Goal: Task Accomplishment & Management: Complete application form

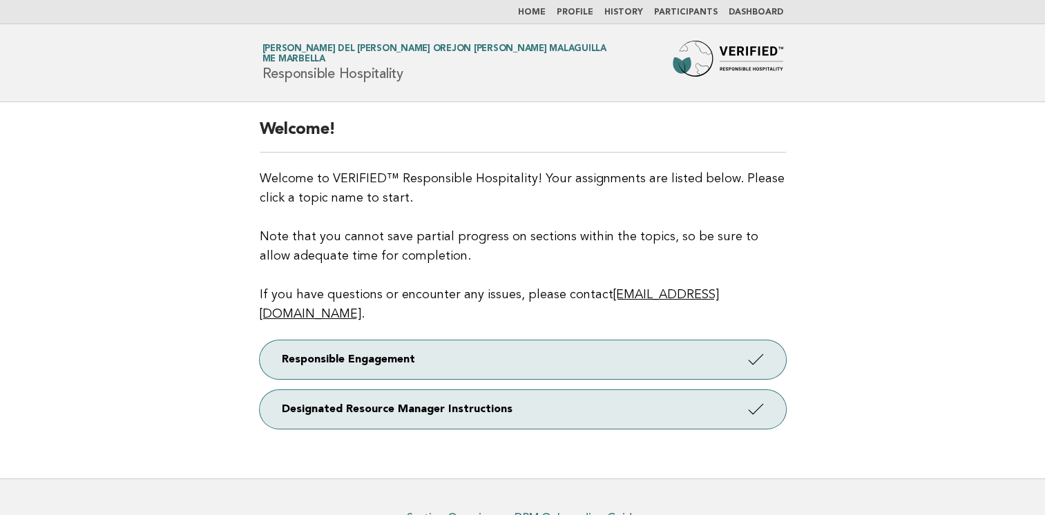
click at [754, 14] on link "Dashboard" at bounding box center [756, 12] width 55 height 8
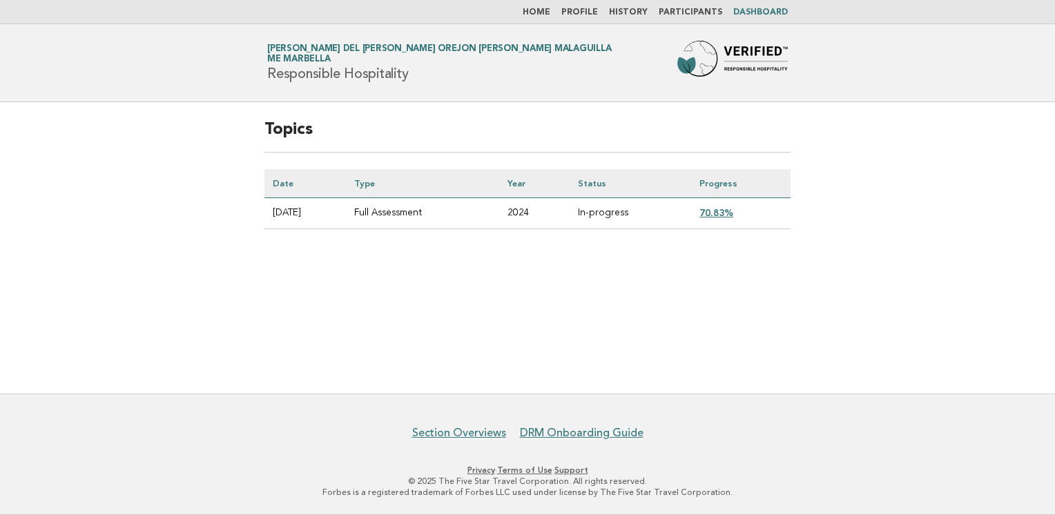
click at [729, 211] on link "70.83%" at bounding box center [717, 212] width 34 height 11
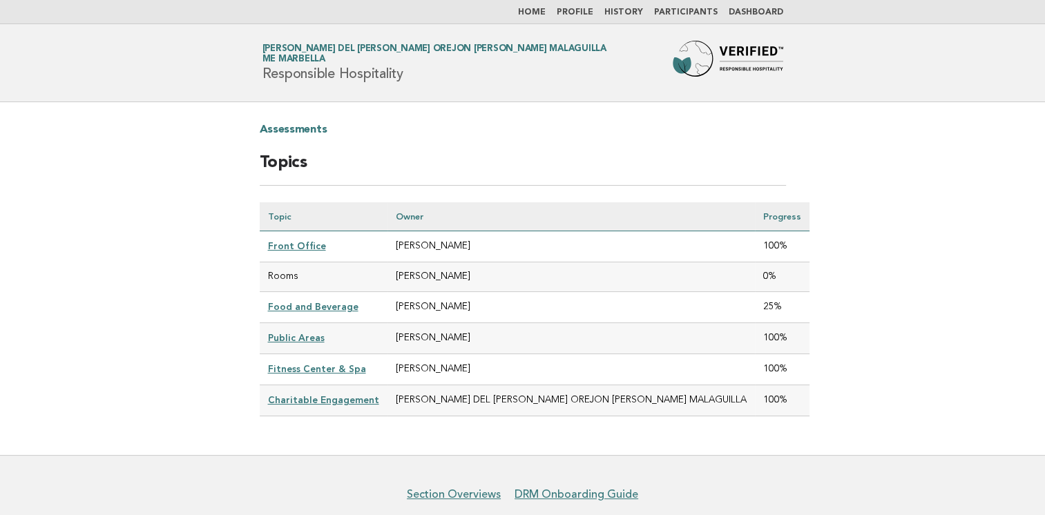
click at [279, 276] on td "Rooms" at bounding box center [324, 277] width 128 height 30
click at [305, 305] on link "Food and Beverage" at bounding box center [313, 306] width 90 height 11
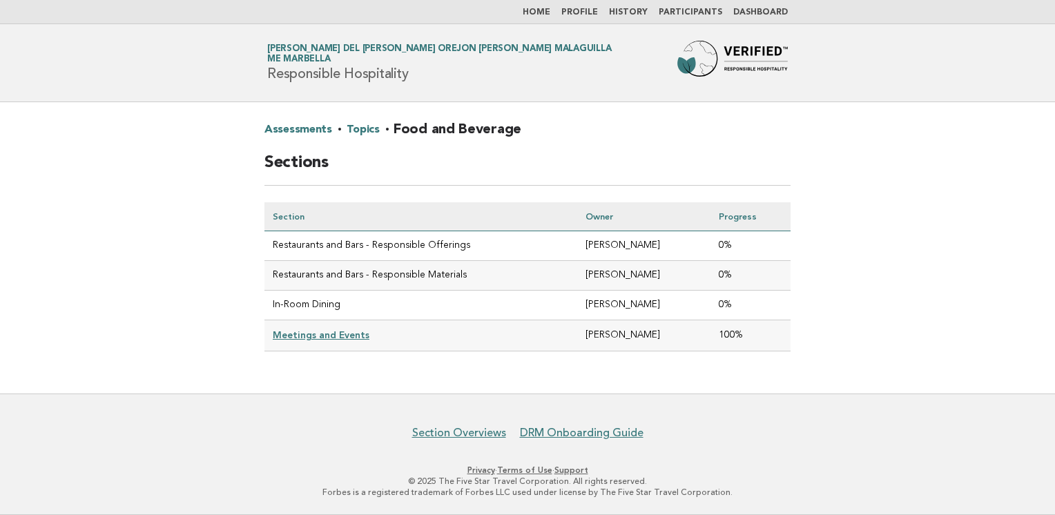
click at [707, 15] on link "Participants" at bounding box center [691, 12] width 64 height 8
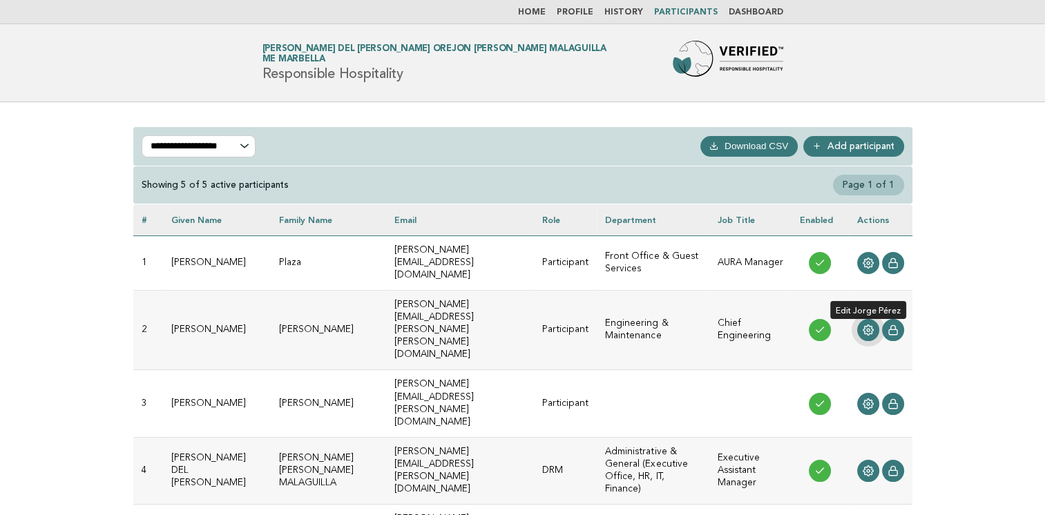
click at [869, 325] on icon at bounding box center [868, 330] width 11 height 11
click at [870, 325] on icon at bounding box center [868, 330] width 11 height 11
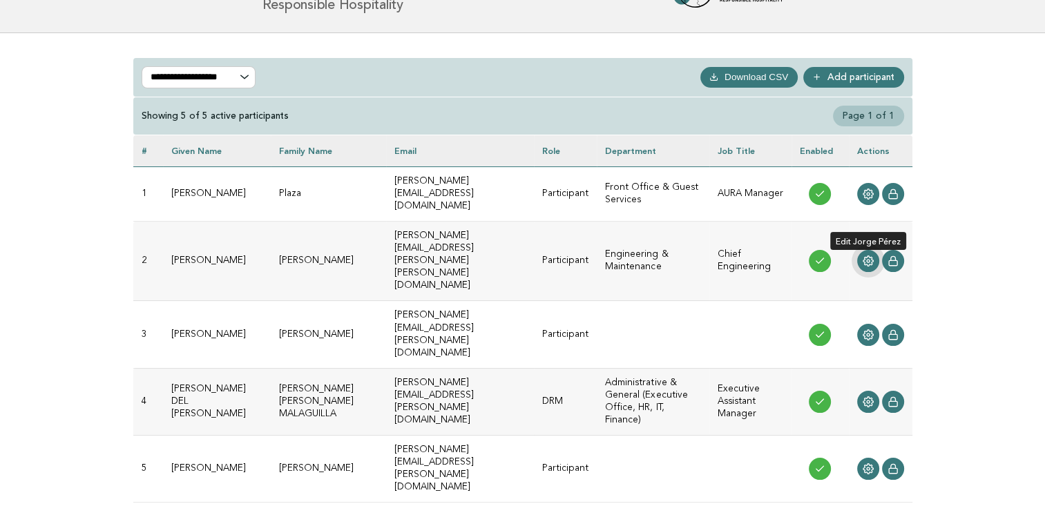
scroll to position [138, 0]
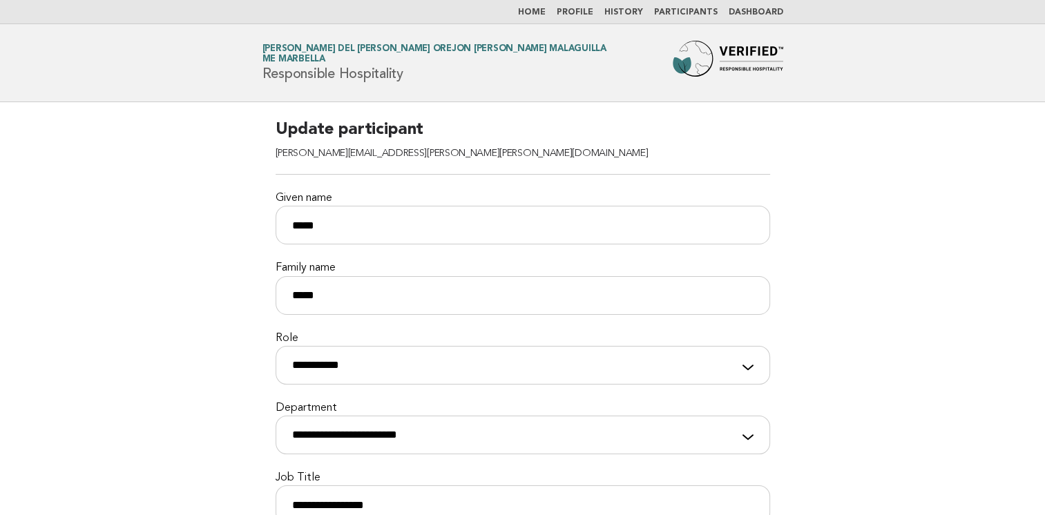
scroll to position [276, 0]
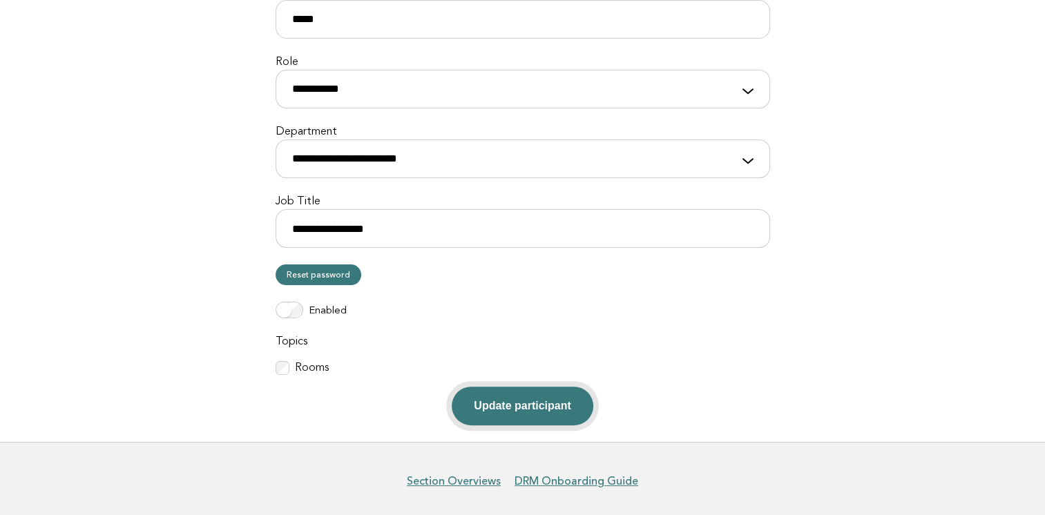
click at [540, 408] on button "Update participant" at bounding box center [522, 406] width 141 height 39
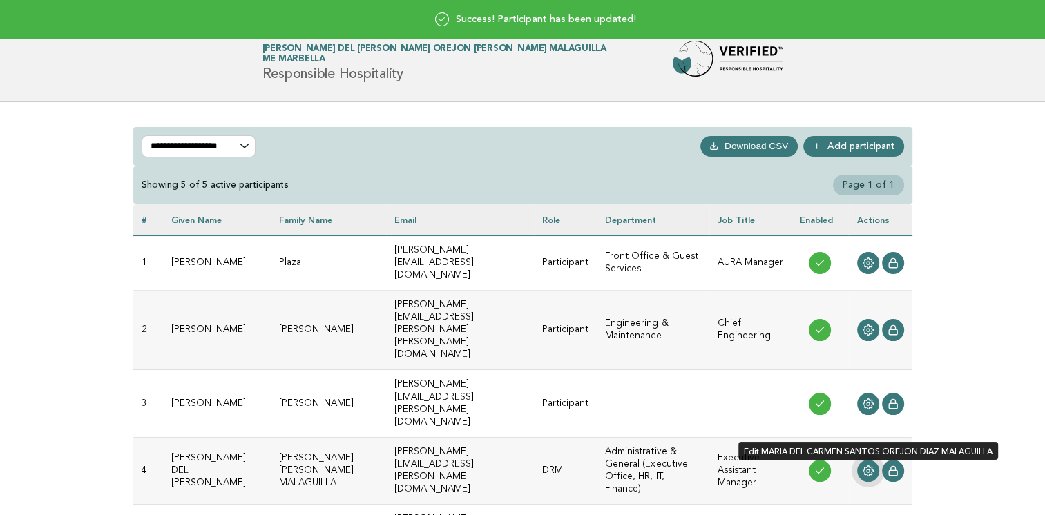
click at [865, 460] on link at bounding box center [868, 471] width 22 height 22
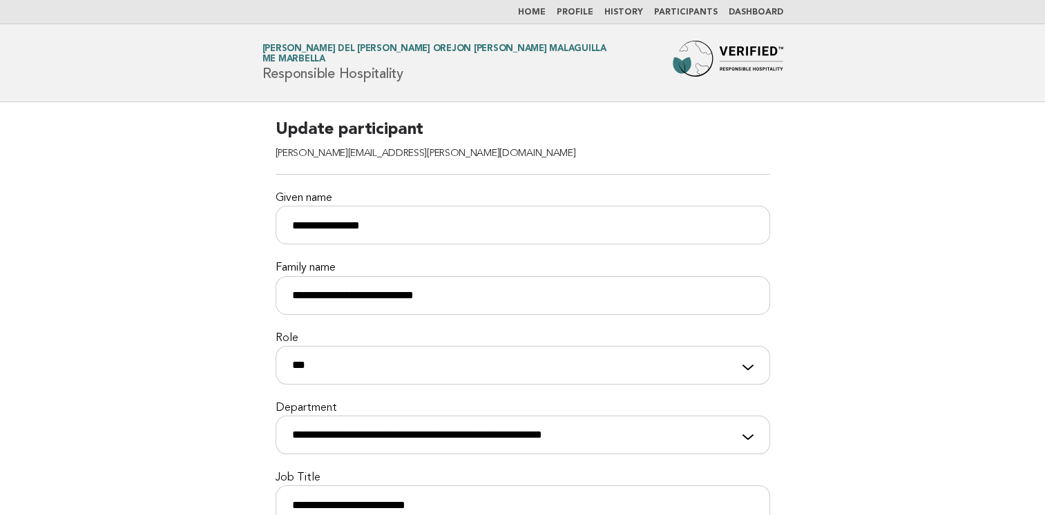
click at [870, 383] on main "**********" at bounding box center [522, 410] width 1045 height 616
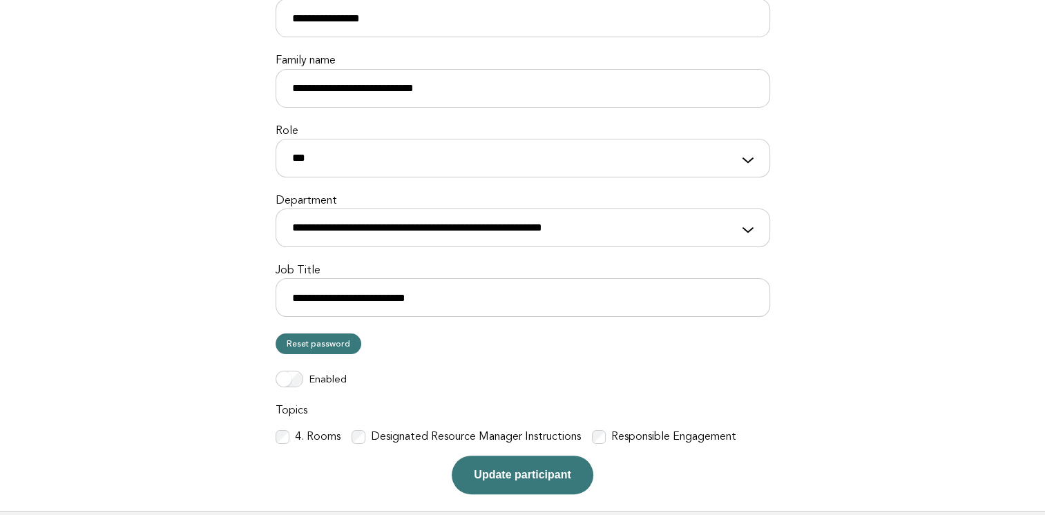
scroll to position [276, 0]
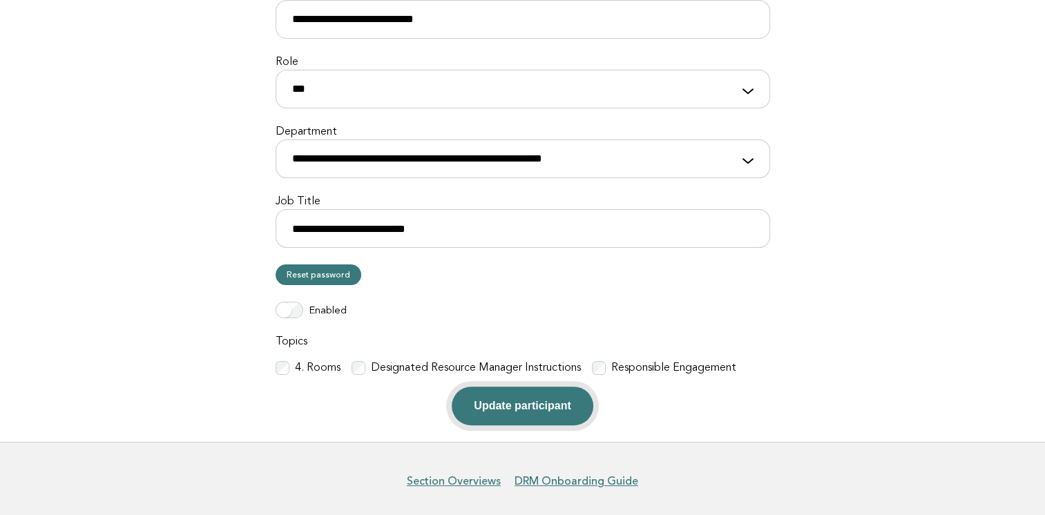
click at [533, 402] on button "Update participant" at bounding box center [522, 406] width 141 height 39
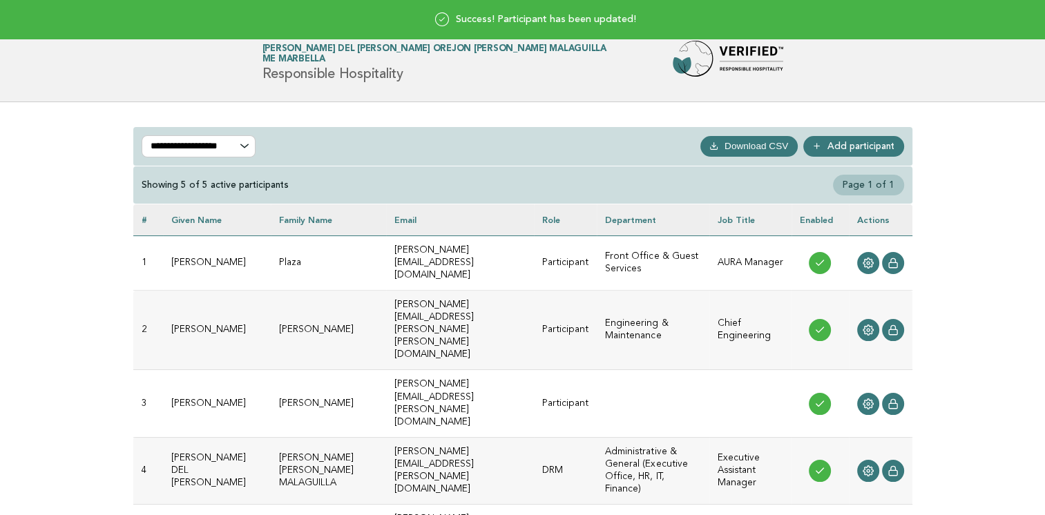
click at [778, 79] on img at bounding box center [728, 63] width 111 height 44
click at [591, 21] on div "Success! Participant has been updated!" at bounding box center [522, 19] width 1045 height 39
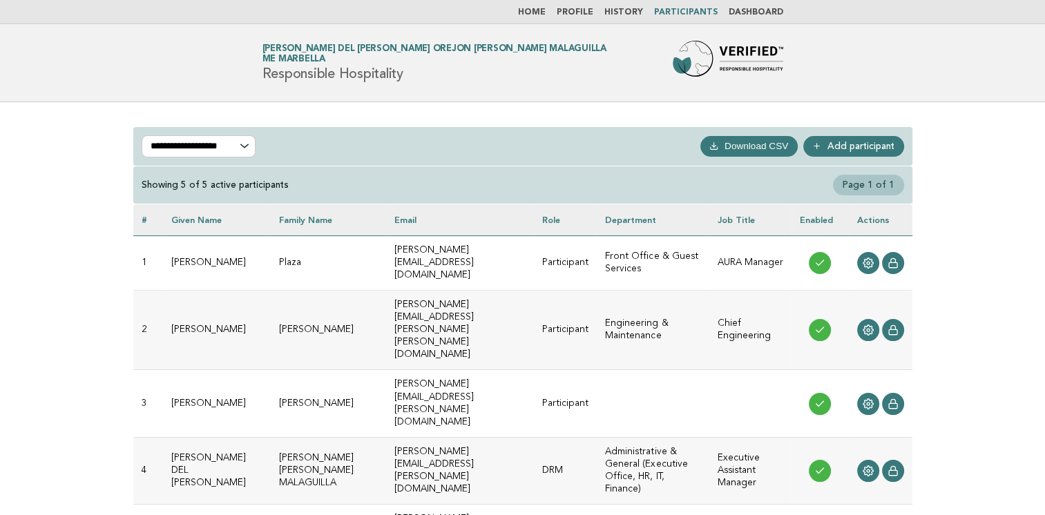
click at [746, 16] on link "Dashboard" at bounding box center [756, 12] width 55 height 8
click at [772, 12] on link "Dashboard" at bounding box center [756, 12] width 55 height 8
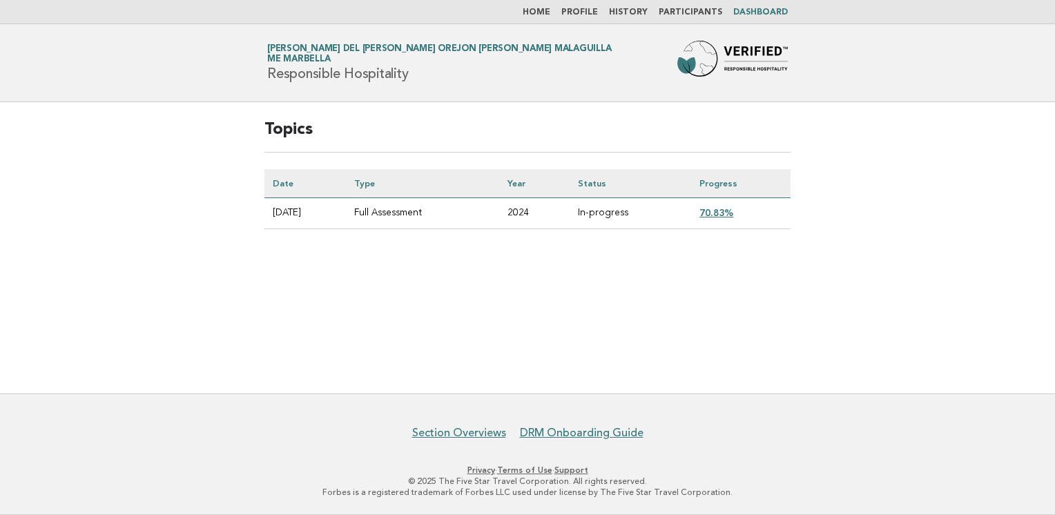
click at [728, 210] on link "70.83%" at bounding box center [717, 212] width 34 height 11
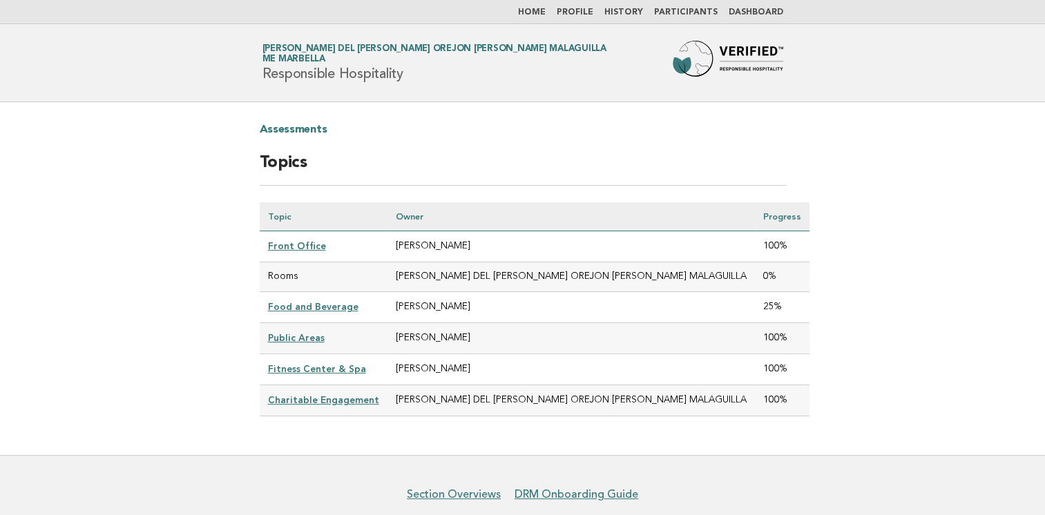
click at [546, 10] on link "Home" at bounding box center [532, 12] width 28 height 8
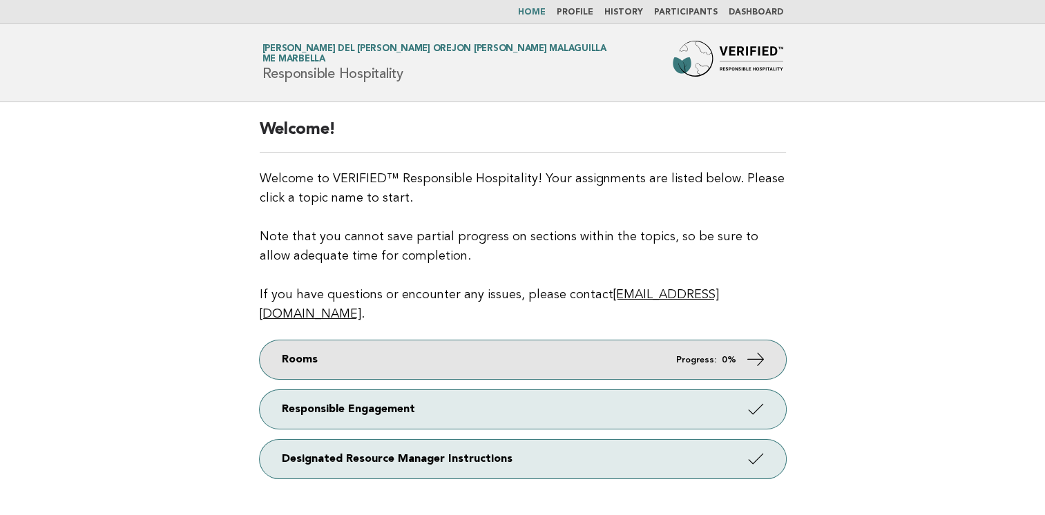
click at [746, 350] on icon at bounding box center [755, 360] width 20 height 20
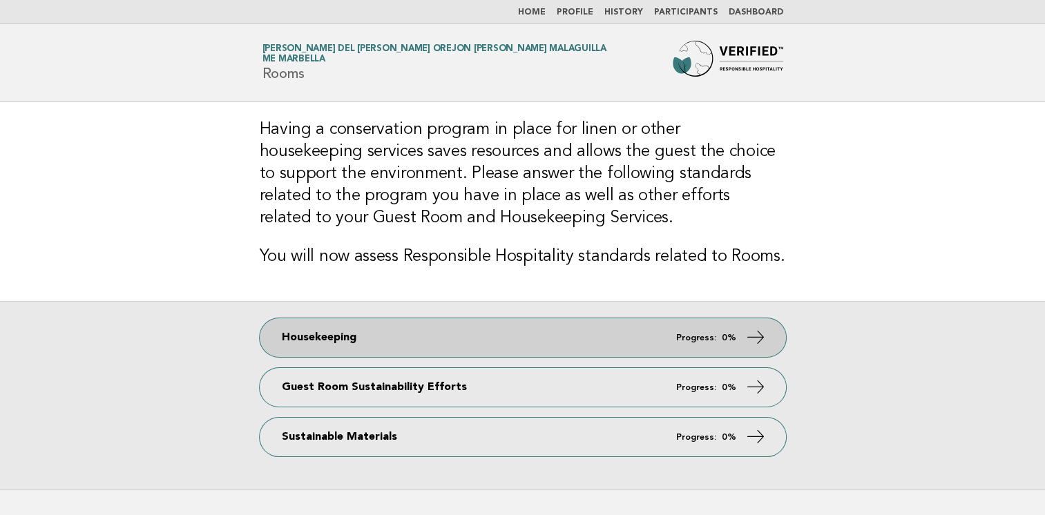
click at [731, 344] on link "Housekeeping Progress: 0%" at bounding box center [523, 337] width 526 height 39
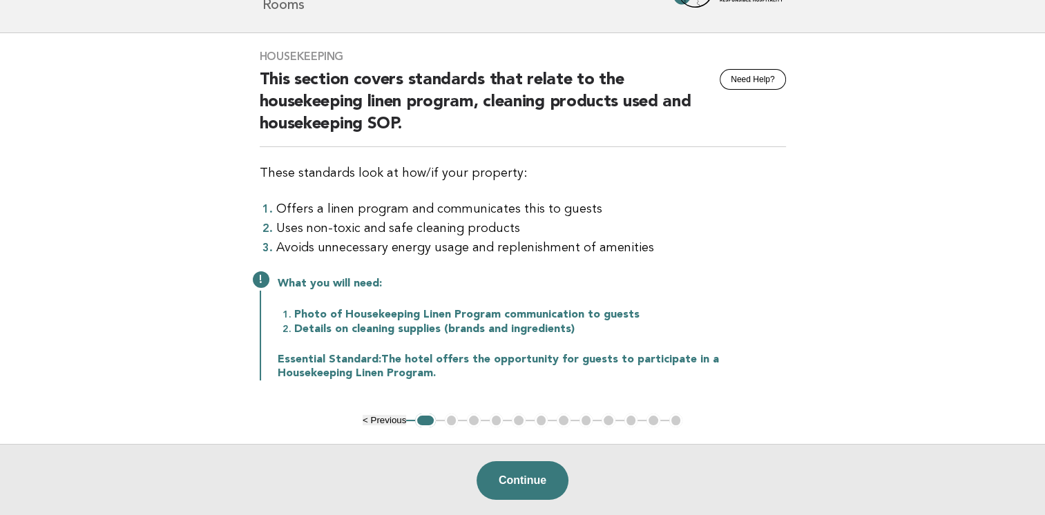
scroll to position [138, 0]
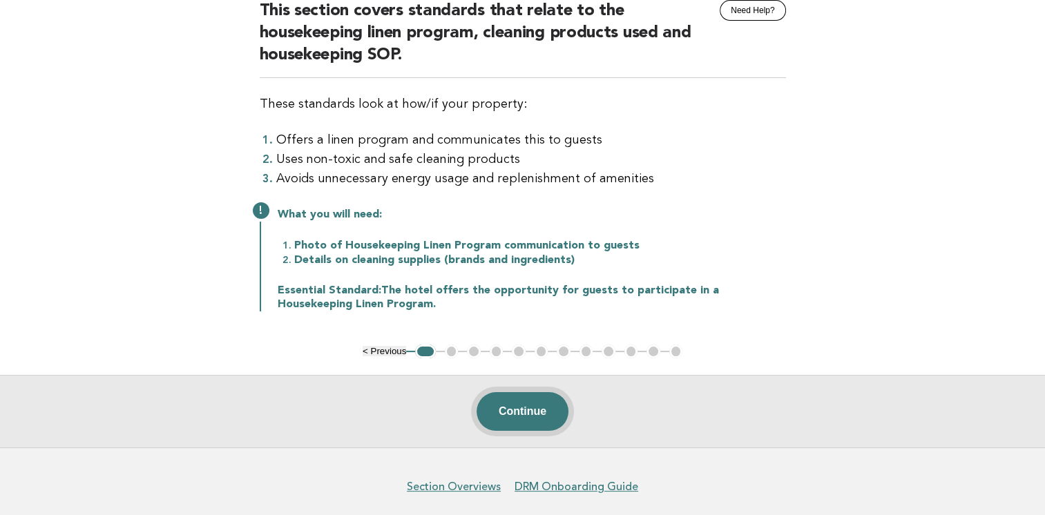
click at [535, 411] on button "Continue" at bounding box center [523, 411] width 92 height 39
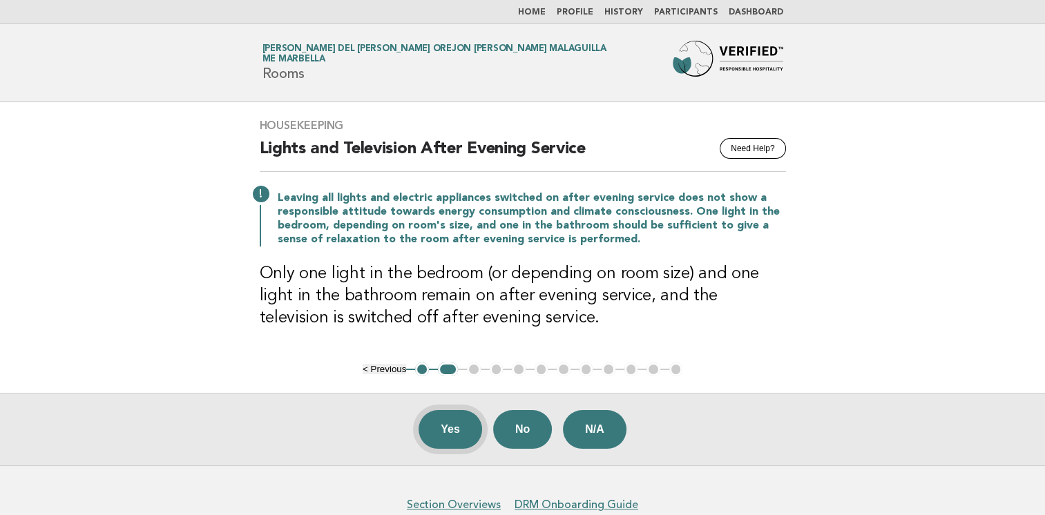
click at [444, 437] on button "Yes" at bounding box center [451, 429] width 64 height 39
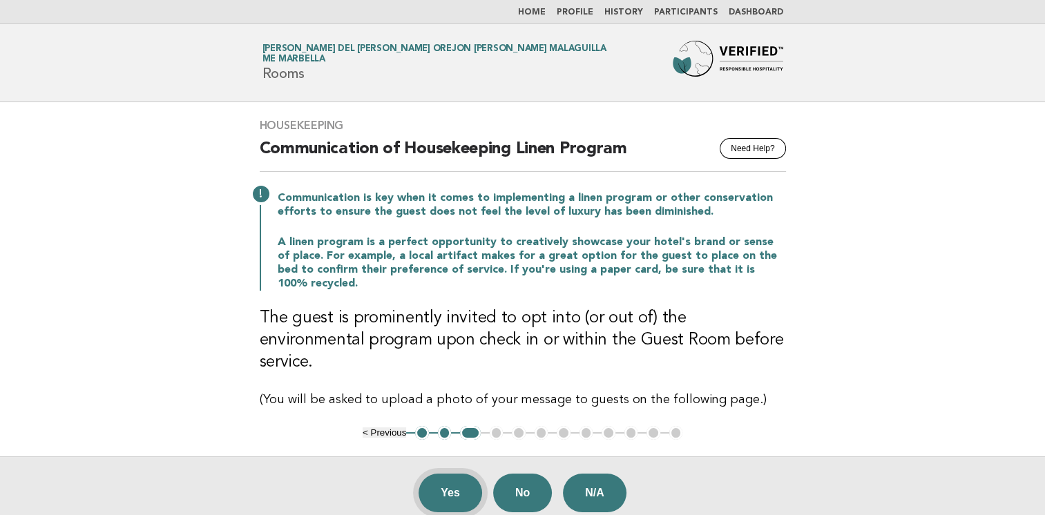
click at [440, 474] on button "Yes" at bounding box center [451, 493] width 64 height 39
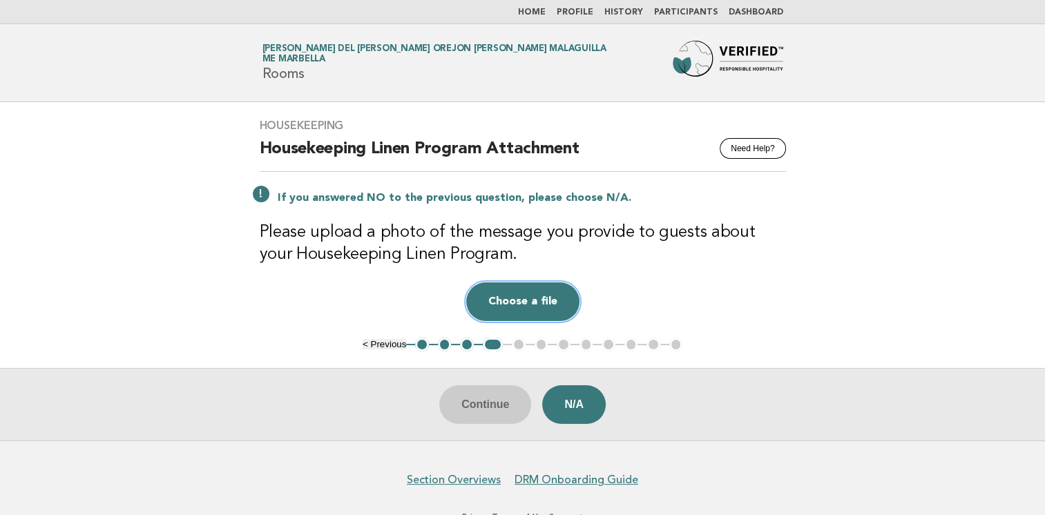
click at [547, 304] on button "Choose a file" at bounding box center [522, 302] width 113 height 39
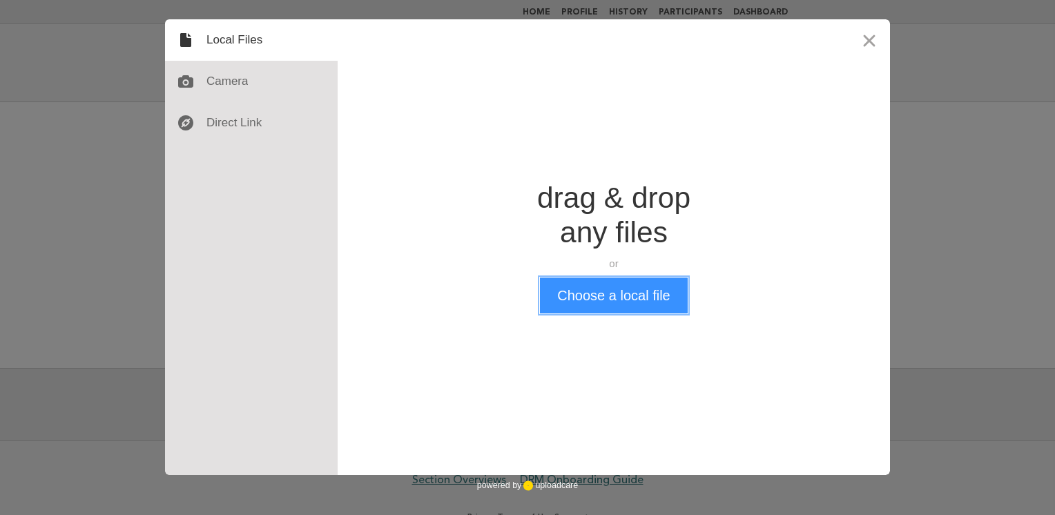
click at [604, 294] on button "Choose a local file" at bounding box center [613, 296] width 147 height 36
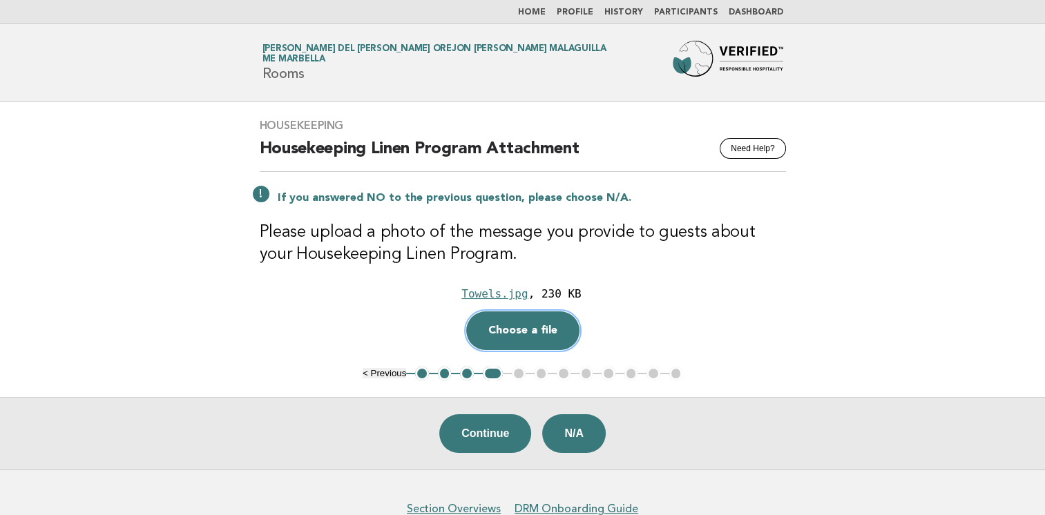
click at [515, 330] on button "Choose a file" at bounding box center [522, 331] width 113 height 39
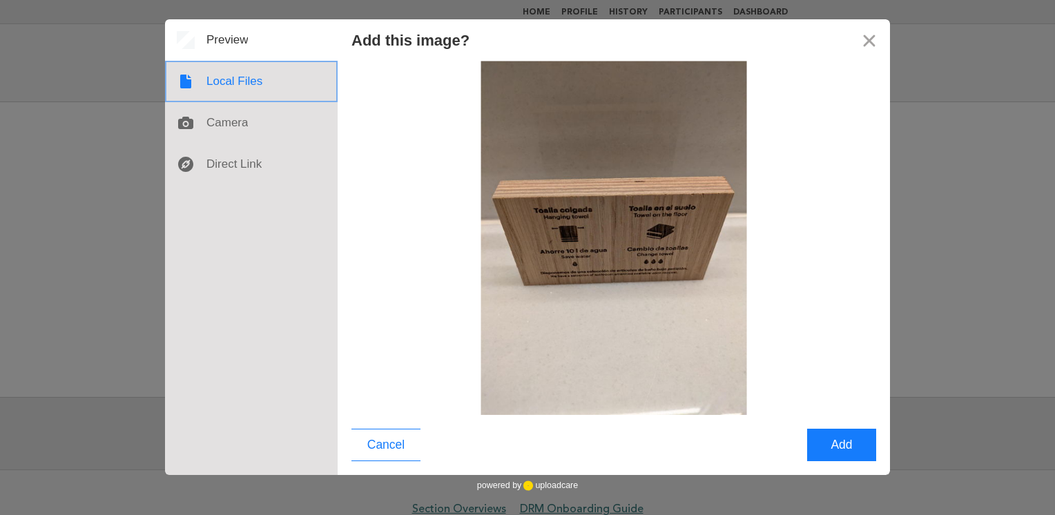
click at [217, 79] on div at bounding box center [251, 81] width 173 height 41
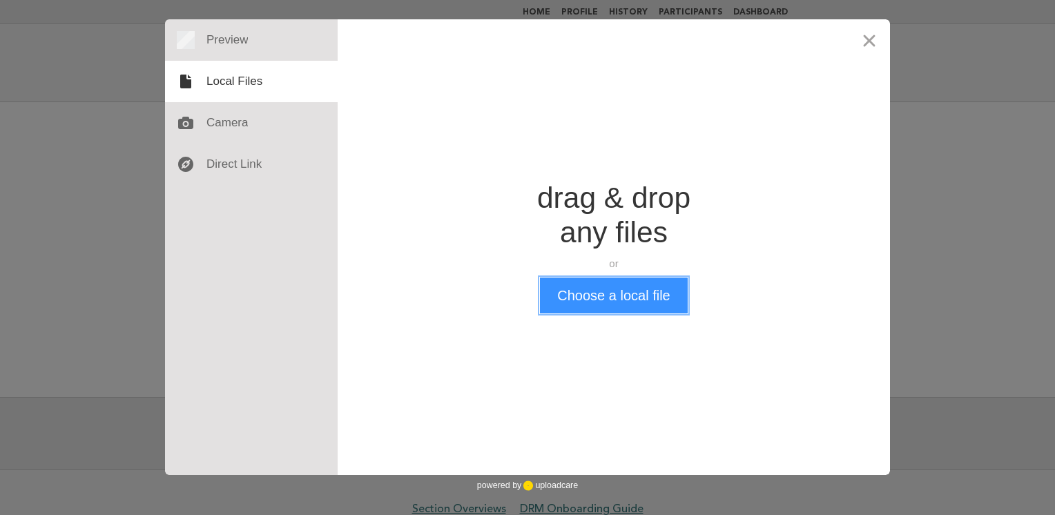
click at [633, 294] on button "Choose a local file" at bounding box center [613, 296] width 147 height 36
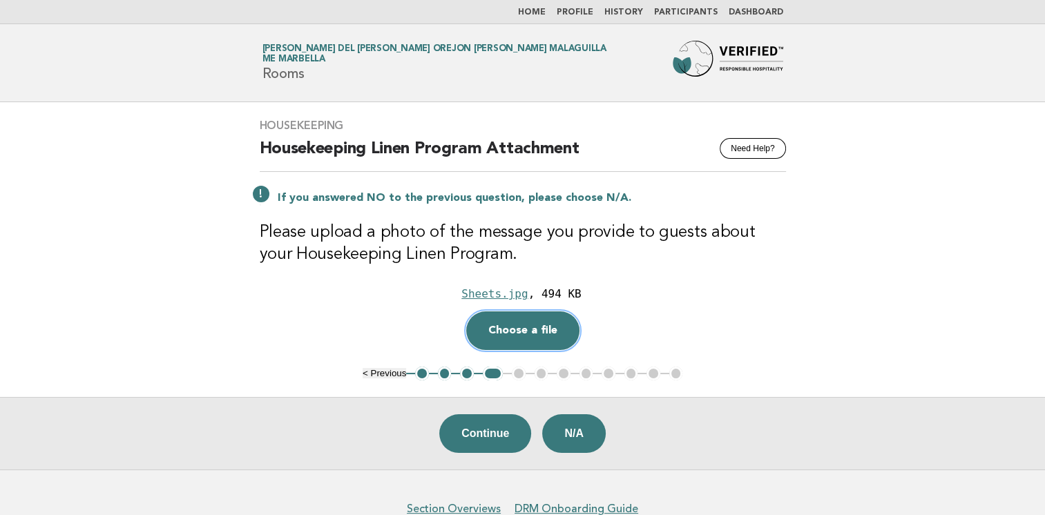
click at [517, 327] on button "Choose a file" at bounding box center [522, 331] width 113 height 39
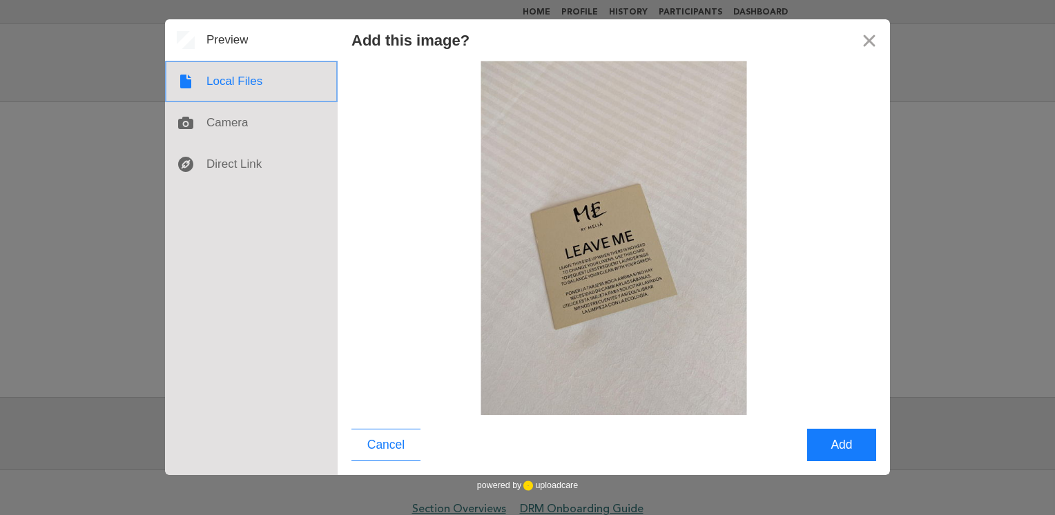
click at [226, 73] on div at bounding box center [251, 81] width 173 height 41
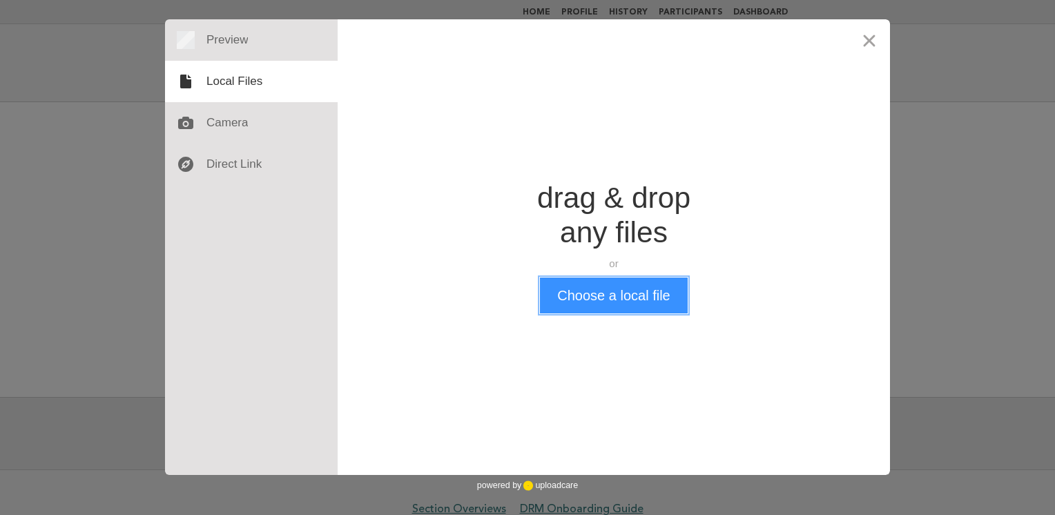
click at [640, 295] on button "Choose a local file" at bounding box center [613, 296] width 147 height 36
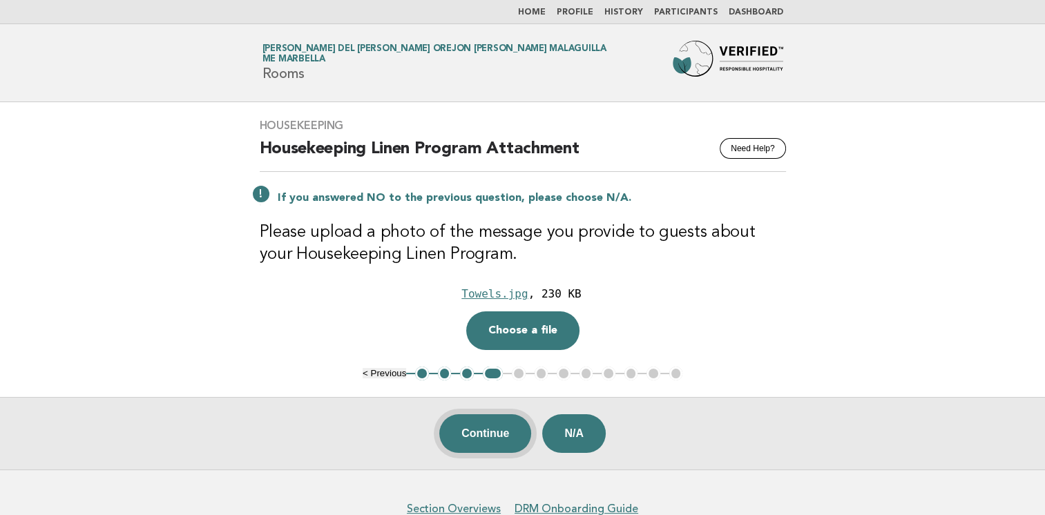
click at [489, 427] on button "Continue" at bounding box center [485, 433] width 92 height 39
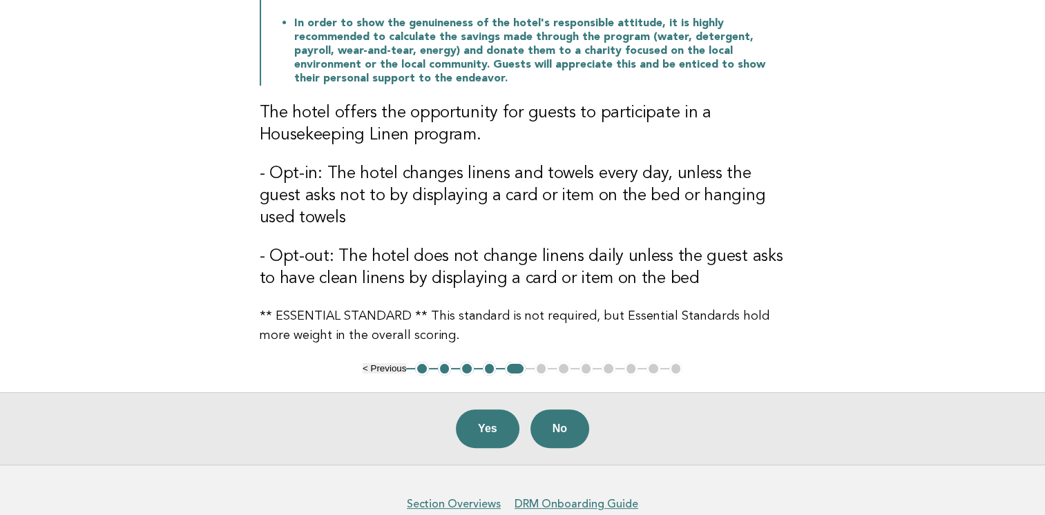
scroll to position [316, 0]
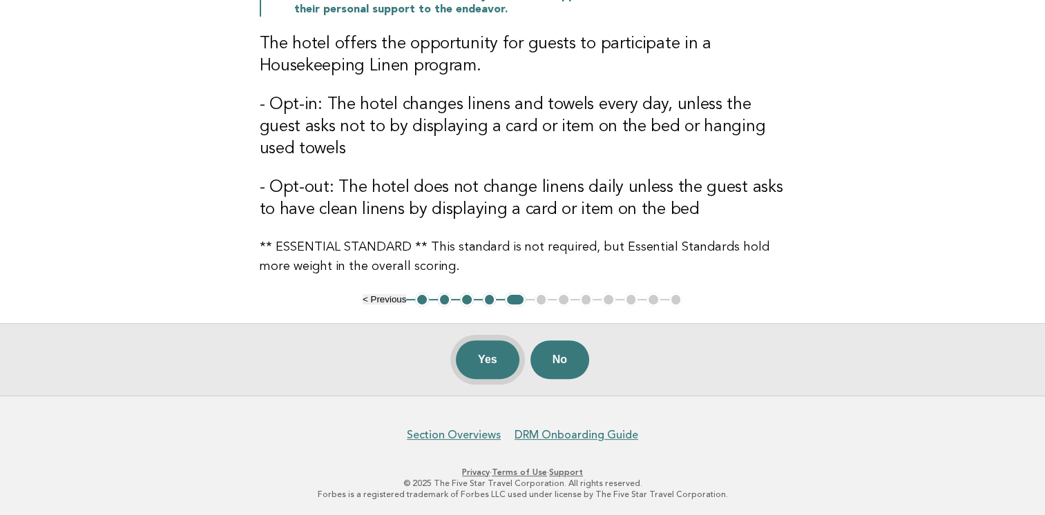
click at [488, 355] on button "Yes" at bounding box center [488, 360] width 64 height 39
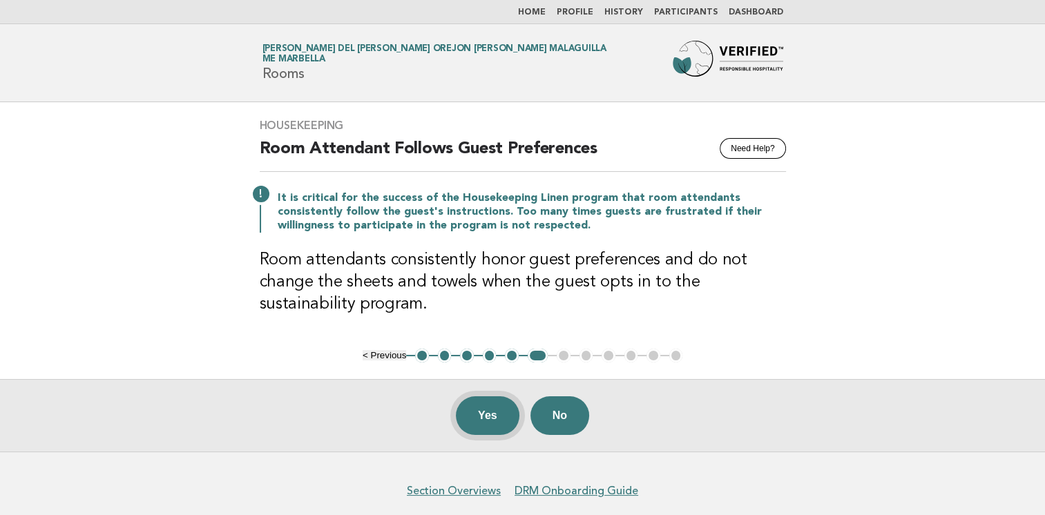
click at [484, 419] on button "Yes" at bounding box center [488, 415] width 64 height 39
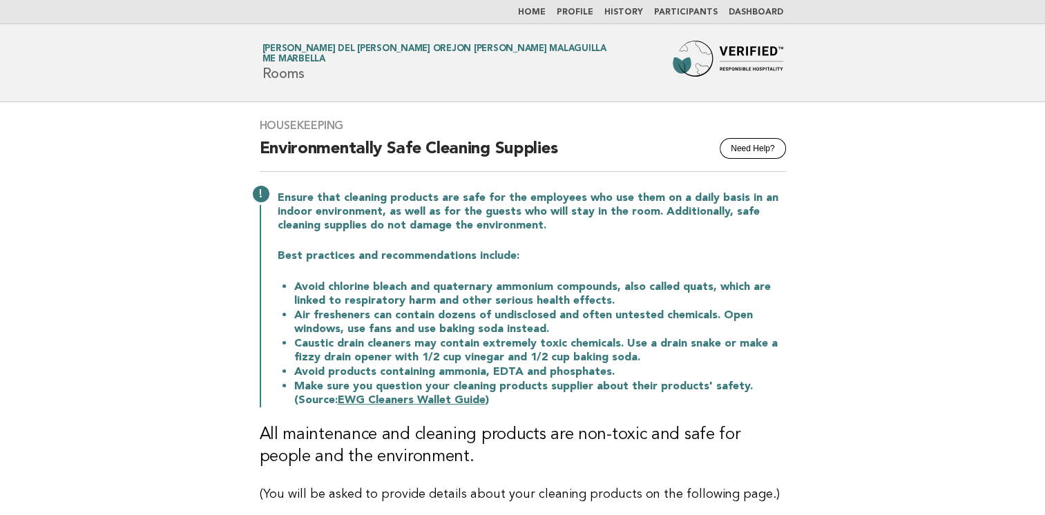
scroll to position [138, 0]
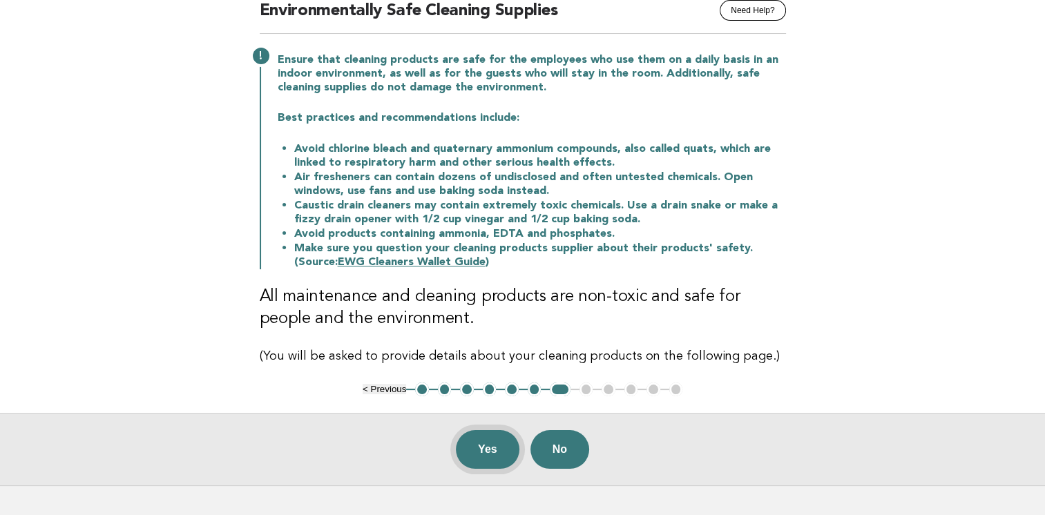
click at [481, 455] on button "Yes" at bounding box center [488, 449] width 64 height 39
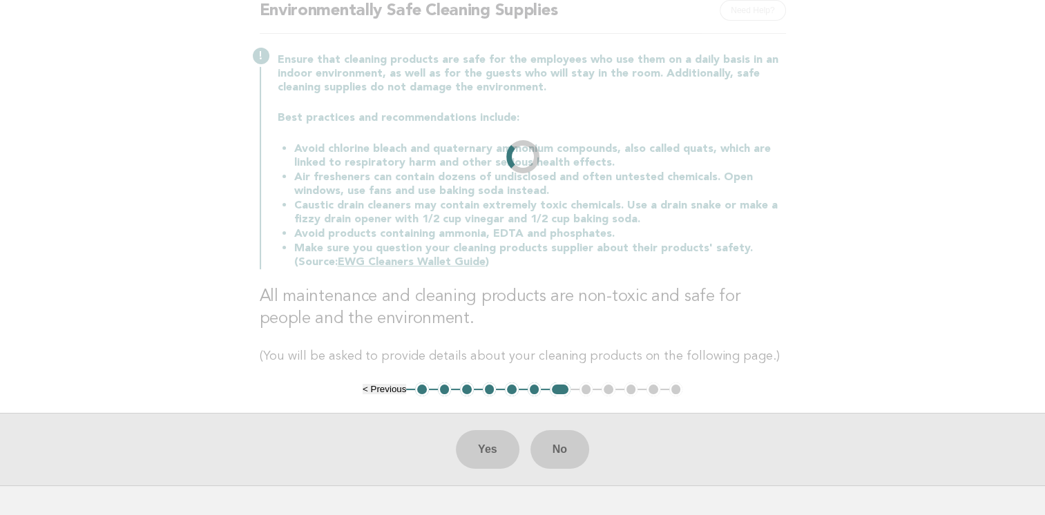
scroll to position [0, 0]
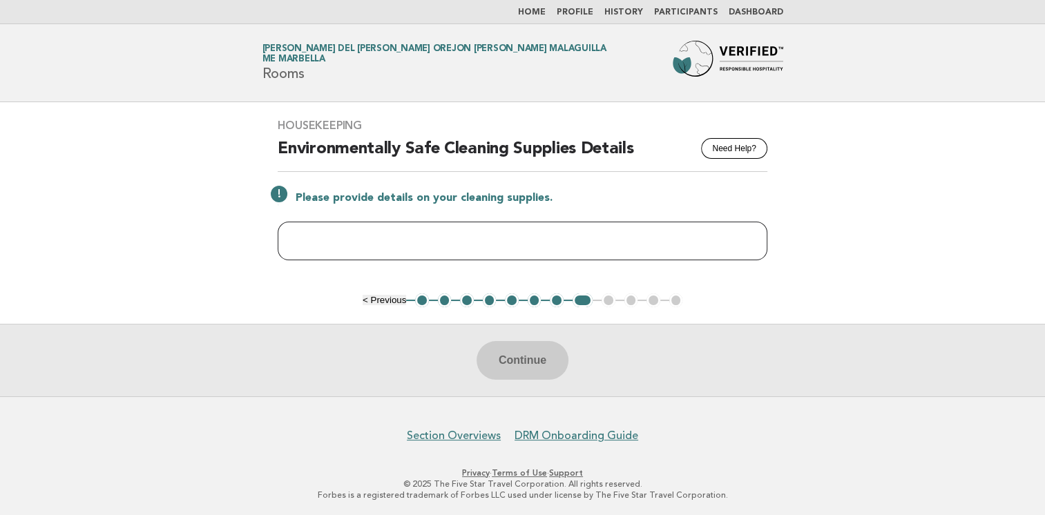
click at [369, 245] on input "text" at bounding box center [523, 241] width 490 height 39
click at [367, 241] on input "text" at bounding box center [523, 241] width 490 height 39
click at [870, 248] on main "Housekeeping Need Help? Environmentally Safe Cleaning Supplies Details Please p…" at bounding box center [522, 249] width 1045 height 294
click at [485, 239] on input "text" at bounding box center [523, 241] width 490 height 39
type input "*"
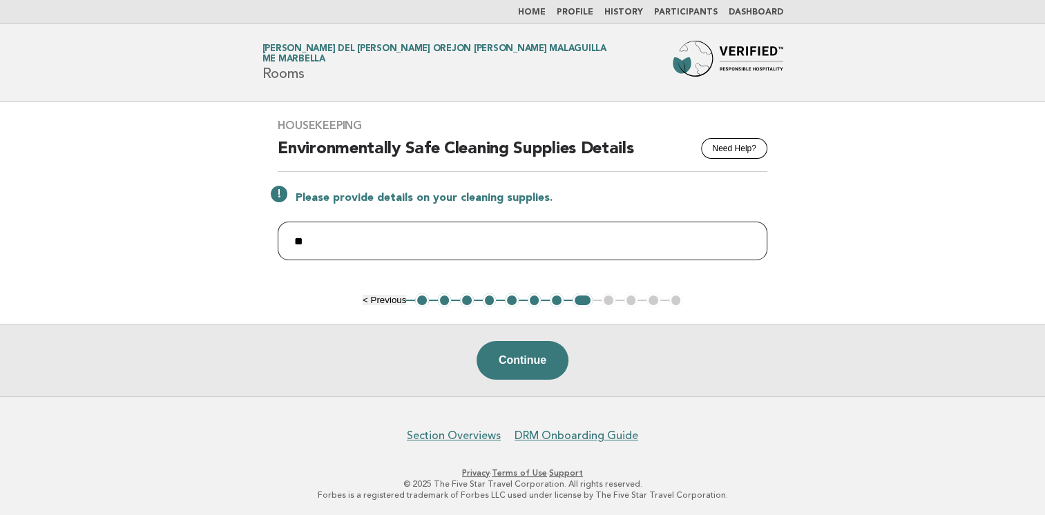
type input "*"
type input "********"
click at [540, 351] on button "Continue" at bounding box center [523, 360] width 92 height 39
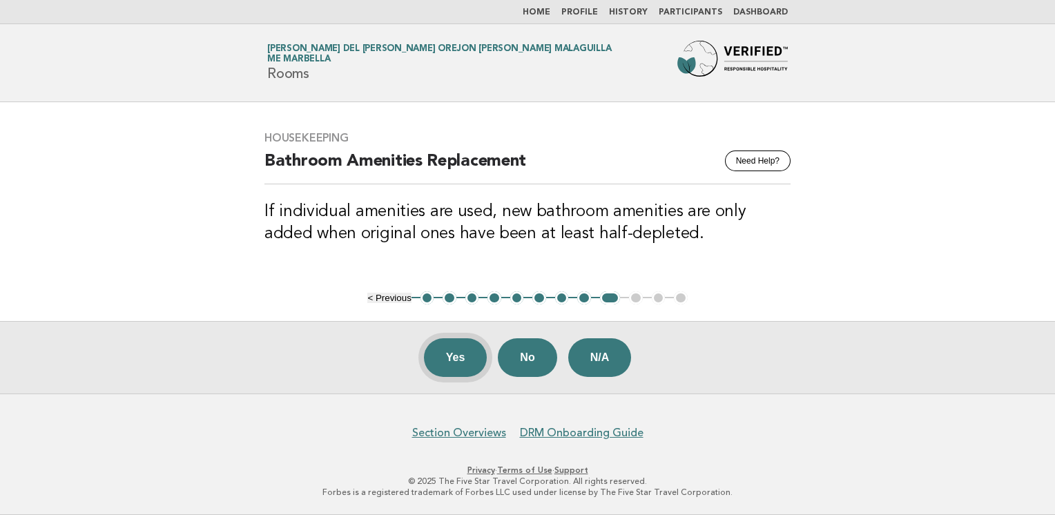
click at [463, 373] on button "Yes" at bounding box center [456, 357] width 64 height 39
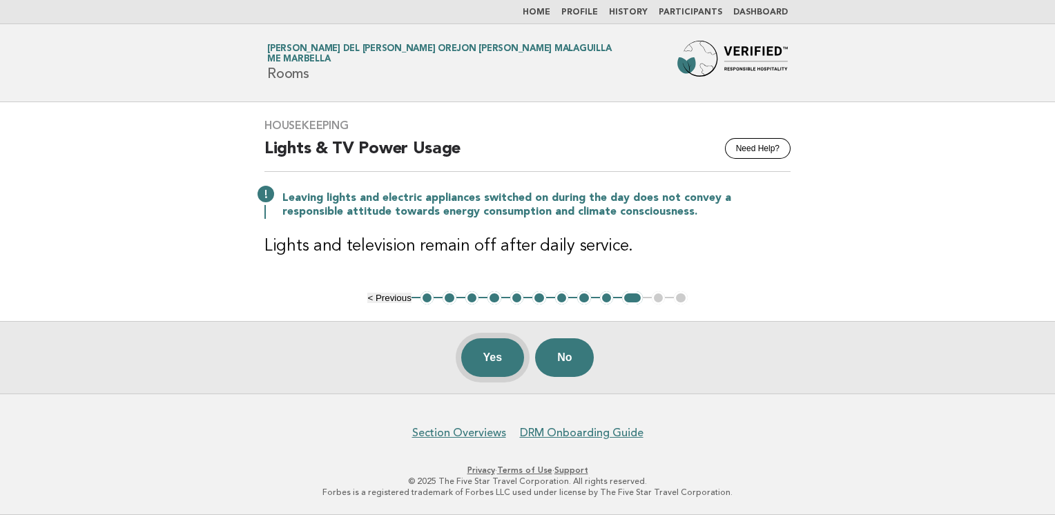
click at [476, 357] on button "Yes" at bounding box center [493, 357] width 64 height 39
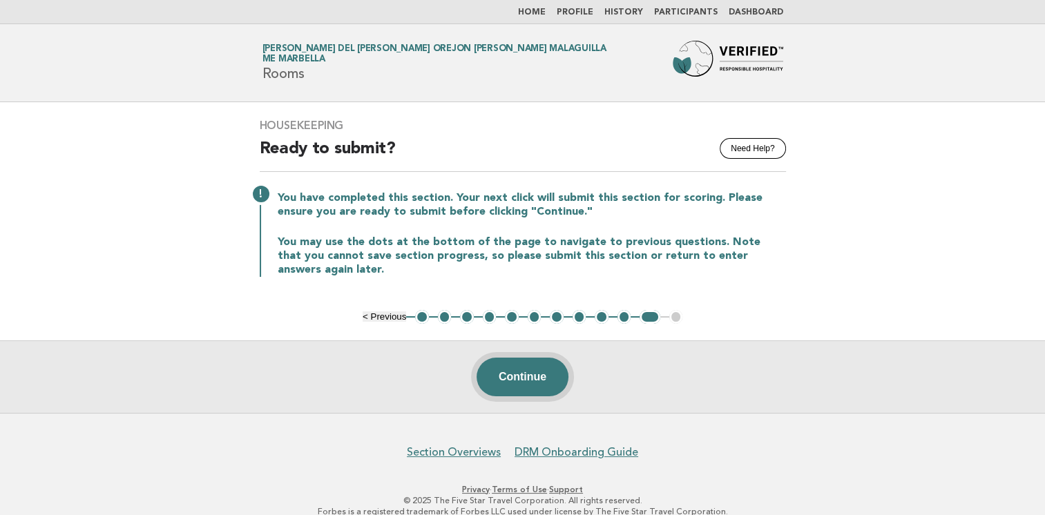
click at [496, 375] on button "Continue" at bounding box center [523, 377] width 92 height 39
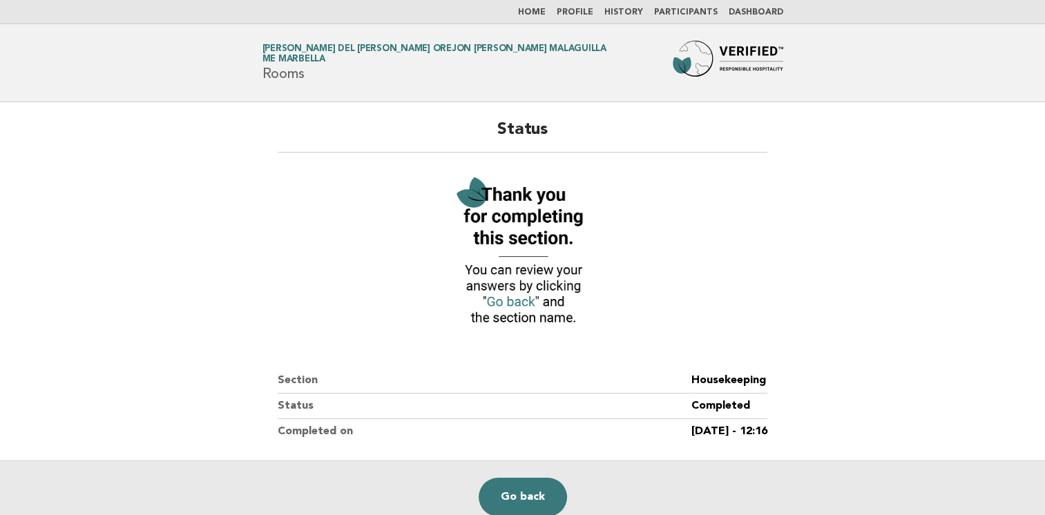
scroll to position [69, 0]
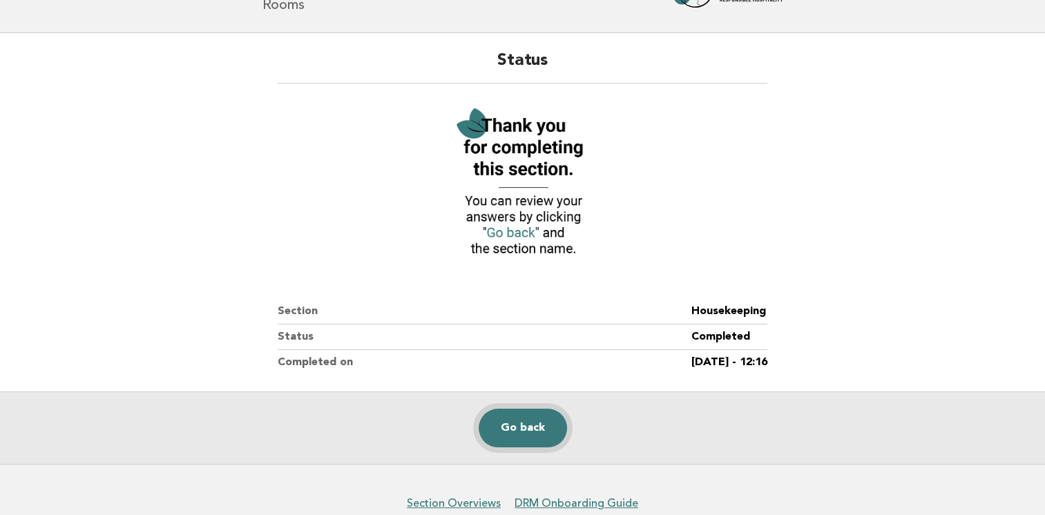
click at [539, 422] on link "Go back" at bounding box center [523, 428] width 88 height 39
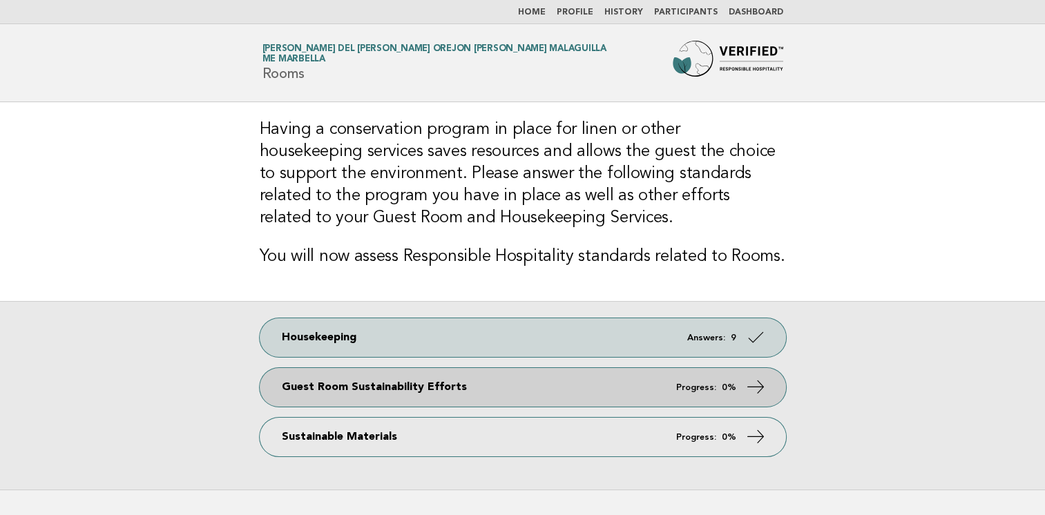
click at [731, 383] on strong "0%" at bounding box center [729, 387] width 15 height 9
click at [739, 396] on link "Guest Room Sustainability Efforts Progress: 0%" at bounding box center [523, 387] width 526 height 39
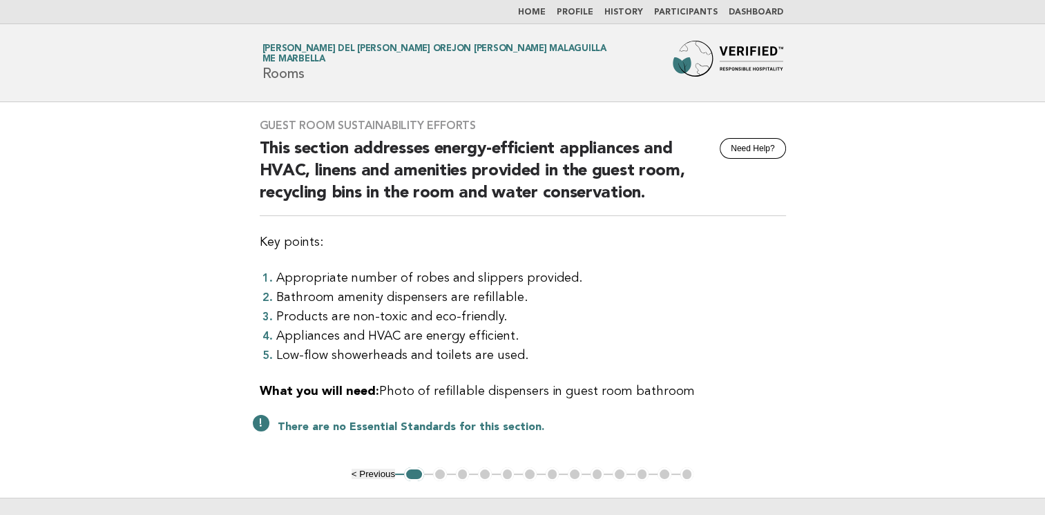
scroll to position [69, 0]
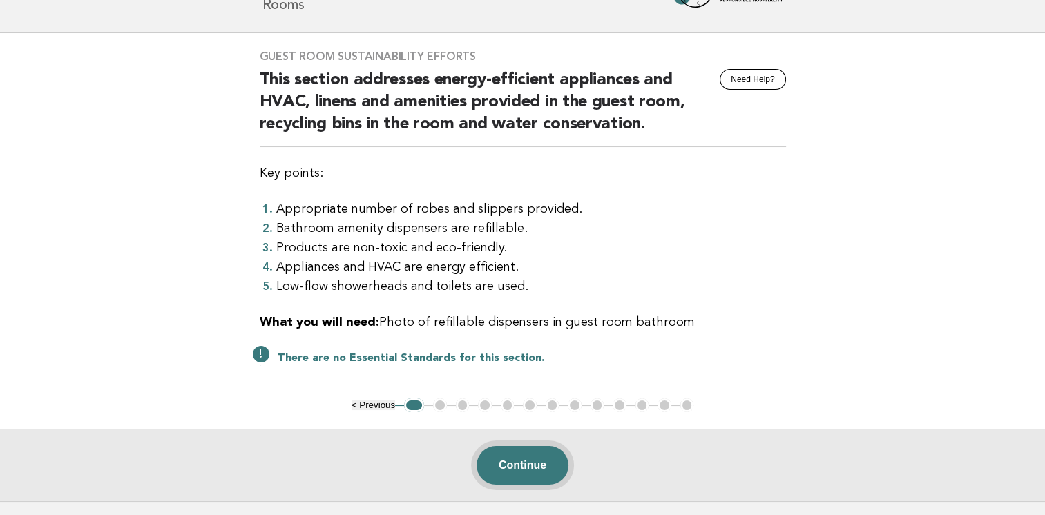
click at [542, 466] on button "Continue" at bounding box center [523, 465] width 92 height 39
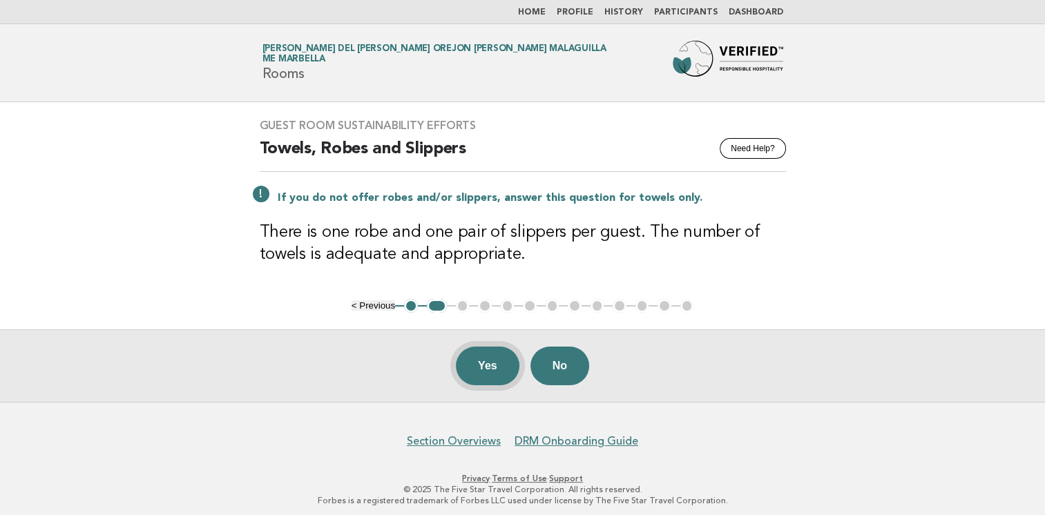
click at [492, 363] on button "Yes" at bounding box center [488, 366] width 64 height 39
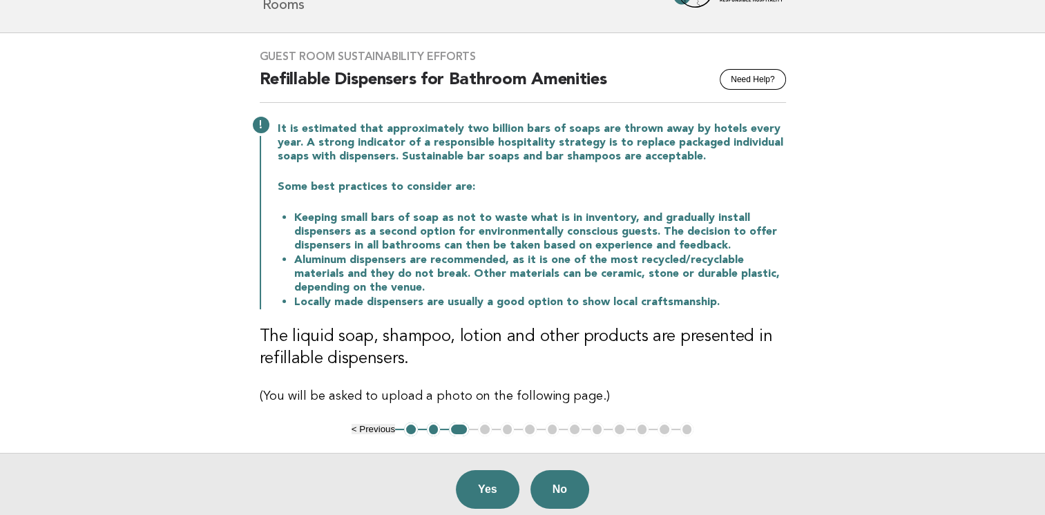
scroll to position [138, 0]
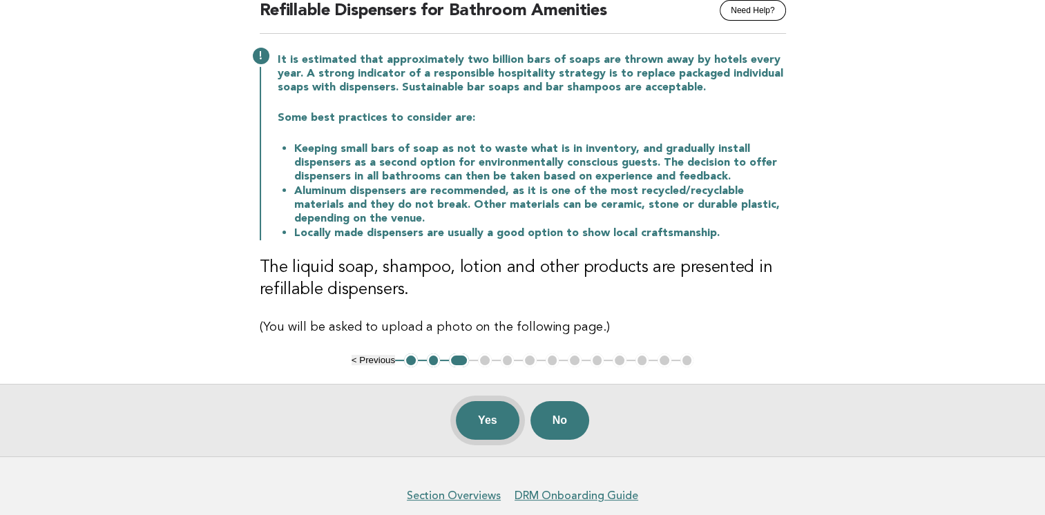
click at [470, 432] on button "Yes" at bounding box center [488, 420] width 64 height 39
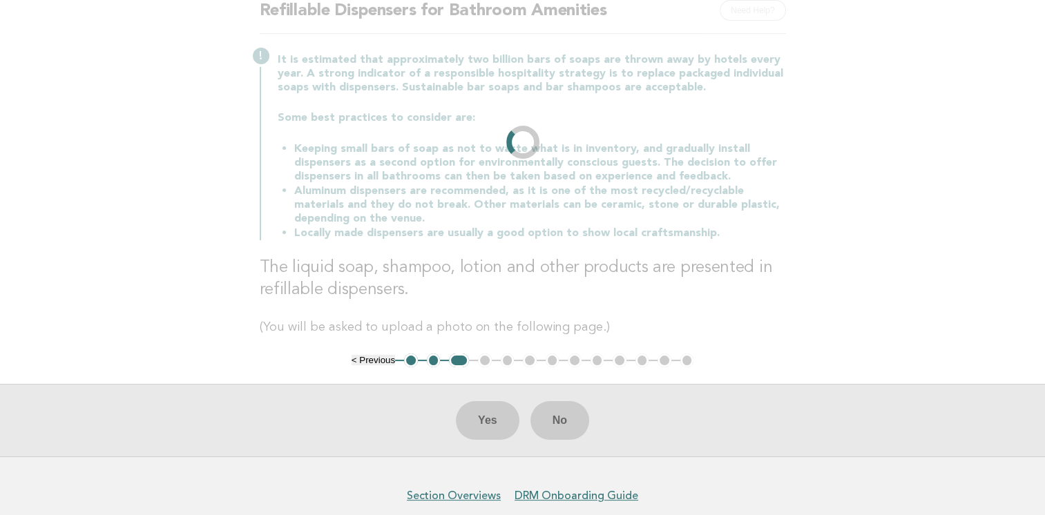
scroll to position [0, 0]
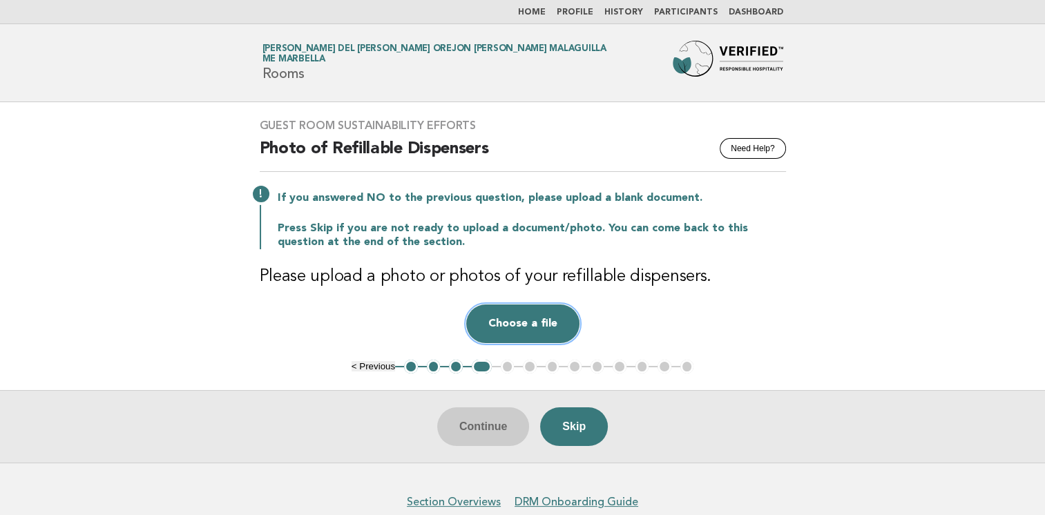
click at [533, 334] on button "Choose a file" at bounding box center [522, 324] width 113 height 39
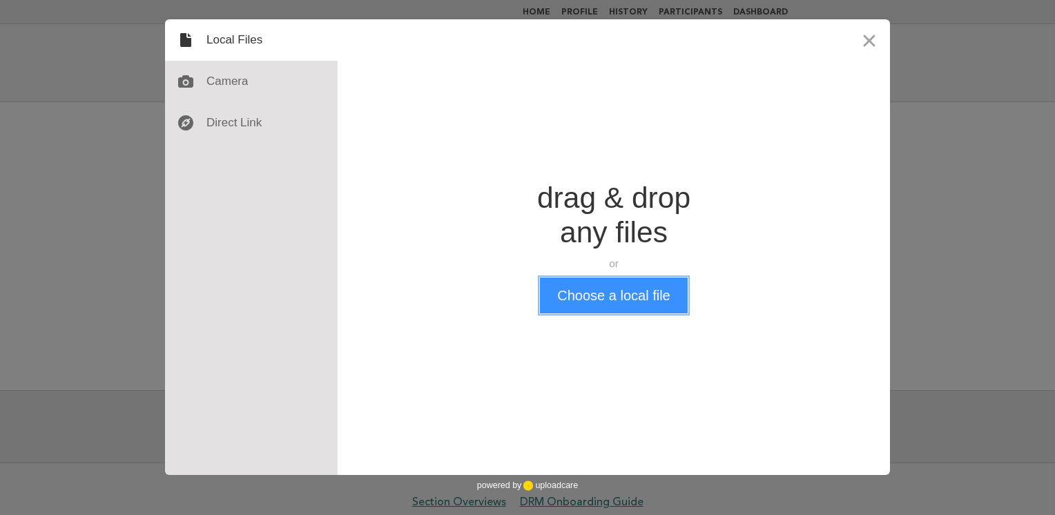
click at [589, 294] on button "Choose a local file" at bounding box center [613, 296] width 147 height 36
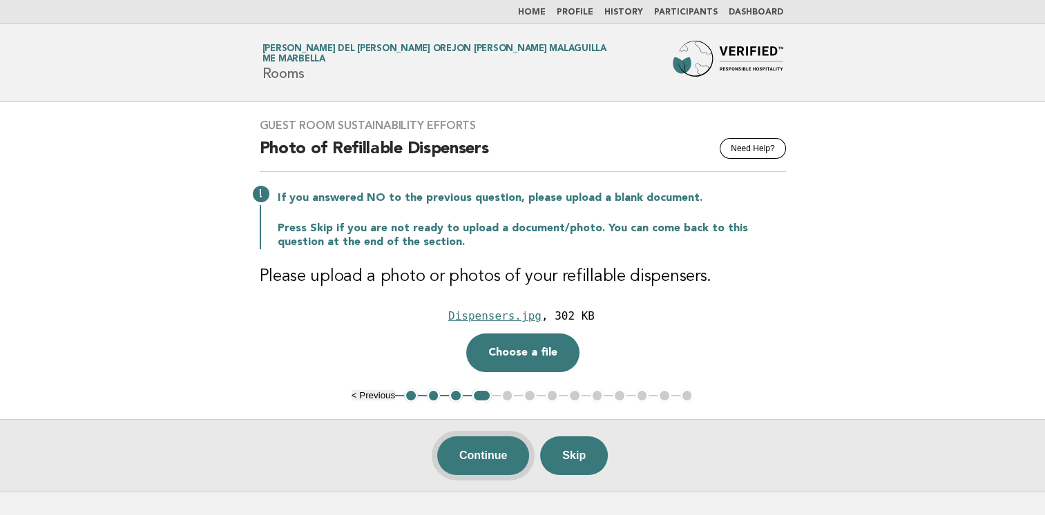
click at [484, 449] on button "Continue" at bounding box center [483, 456] width 92 height 39
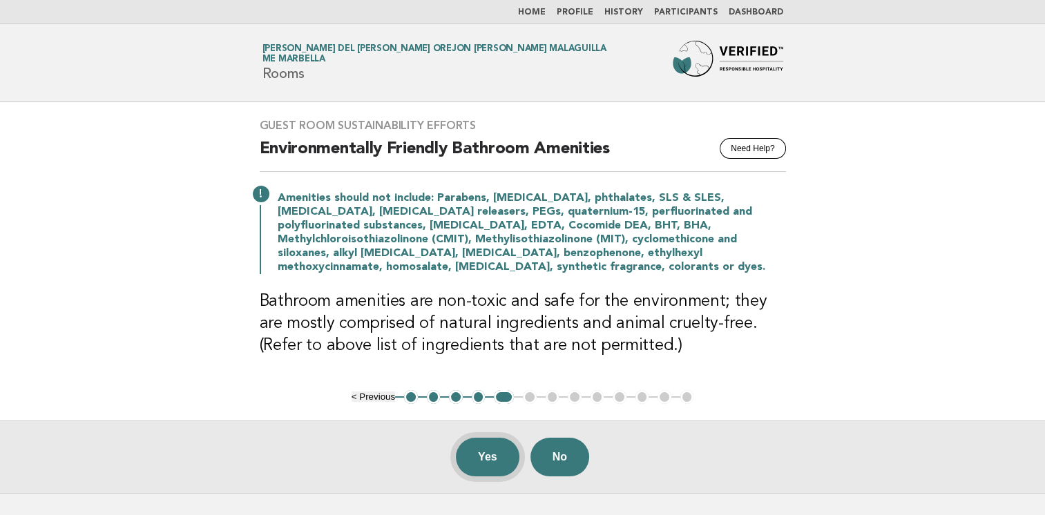
click at [492, 462] on button "Yes" at bounding box center [488, 457] width 64 height 39
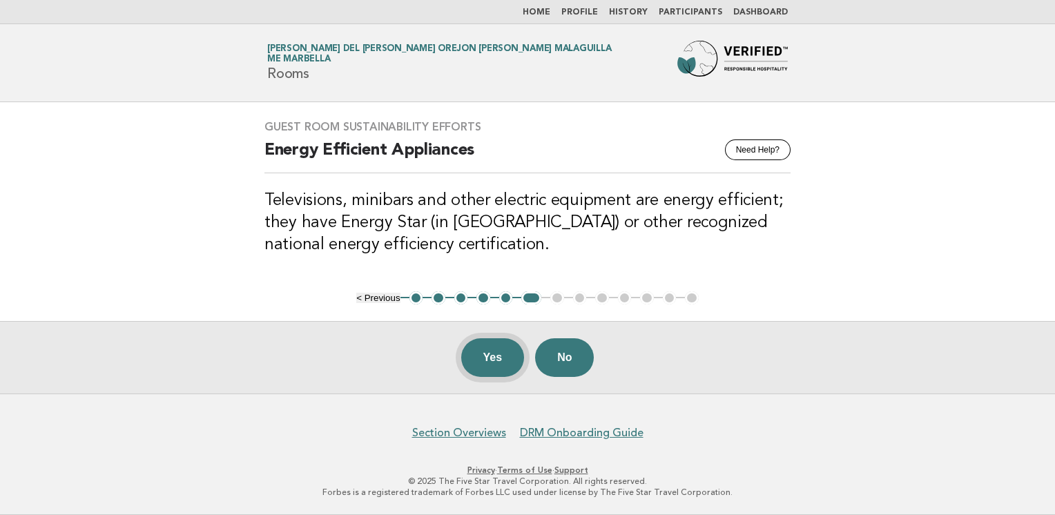
click at [495, 368] on button "Yes" at bounding box center [493, 357] width 64 height 39
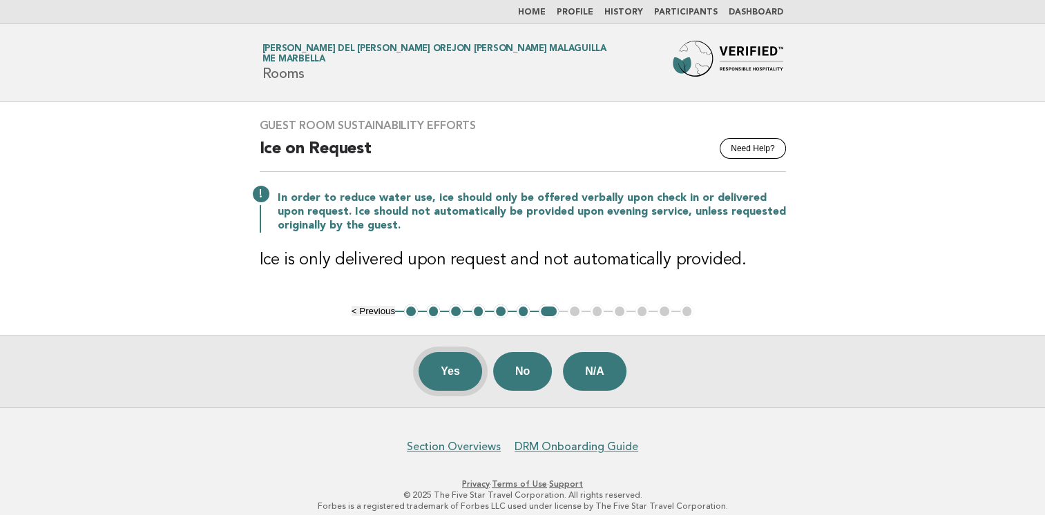
click at [448, 380] on button "Yes" at bounding box center [451, 371] width 64 height 39
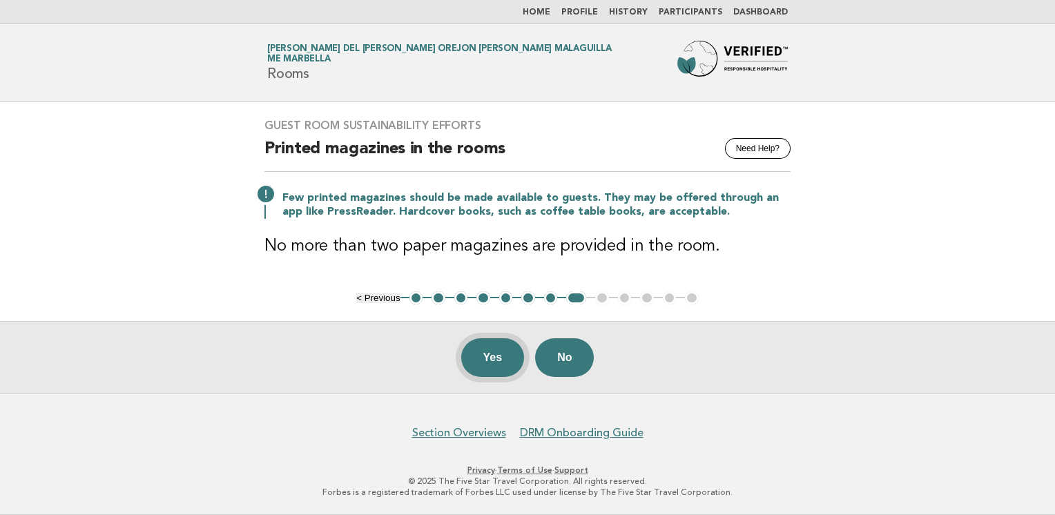
click at [504, 344] on button "Yes" at bounding box center [493, 357] width 64 height 39
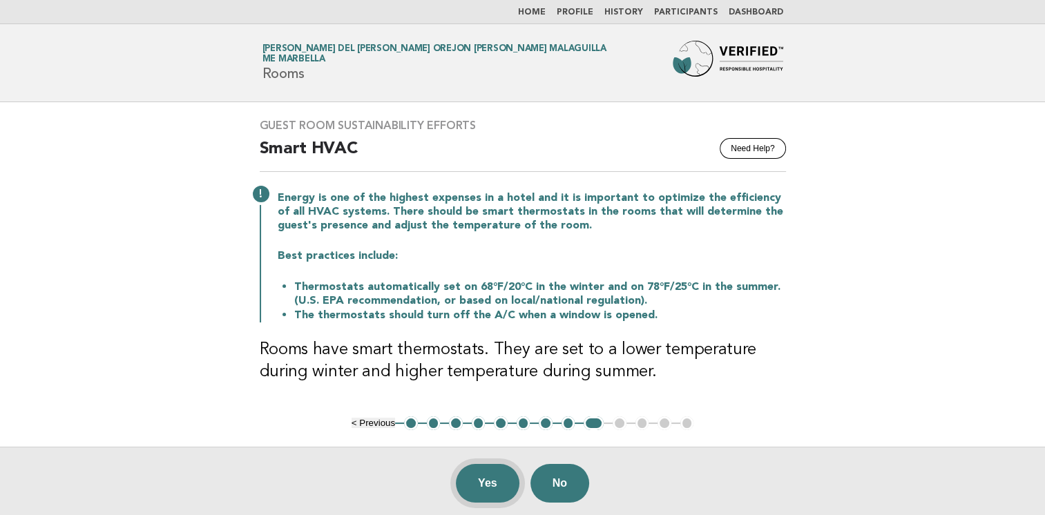
click at [486, 473] on button "Yes" at bounding box center [488, 483] width 64 height 39
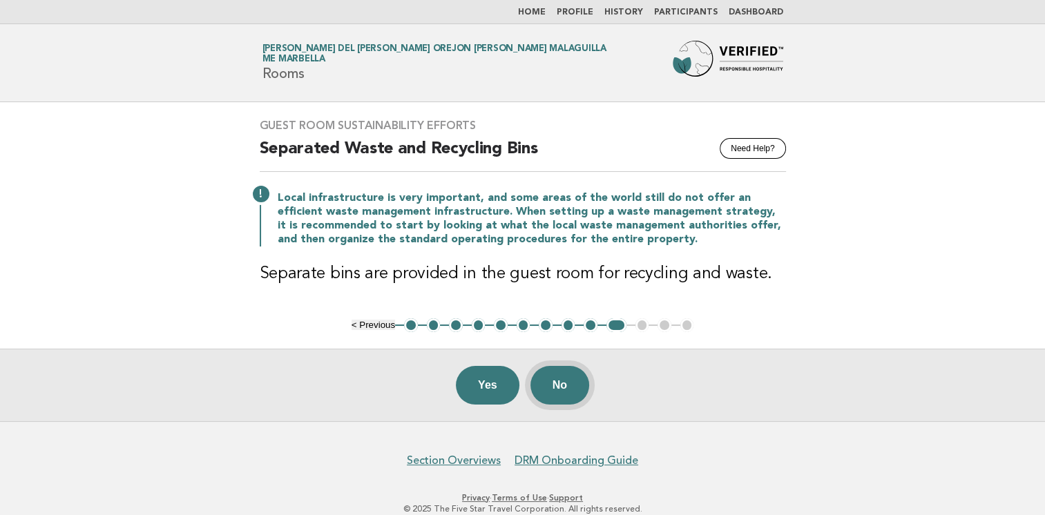
click at [578, 392] on button "No" at bounding box center [559, 385] width 59 height 39
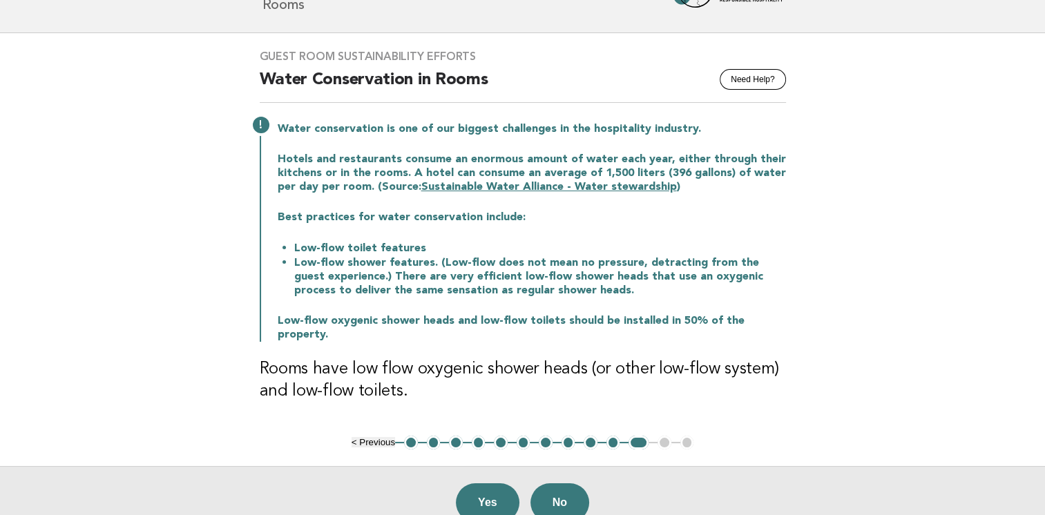
scroll to position [138, 0]
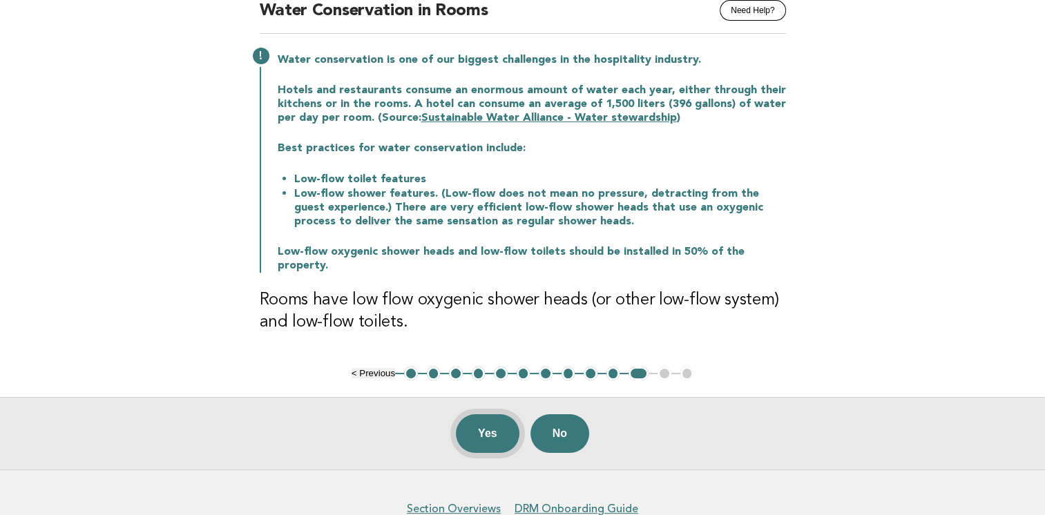
click at [472, 421] on button "Yes" at bounding box center [488, 433] width 64 height 39
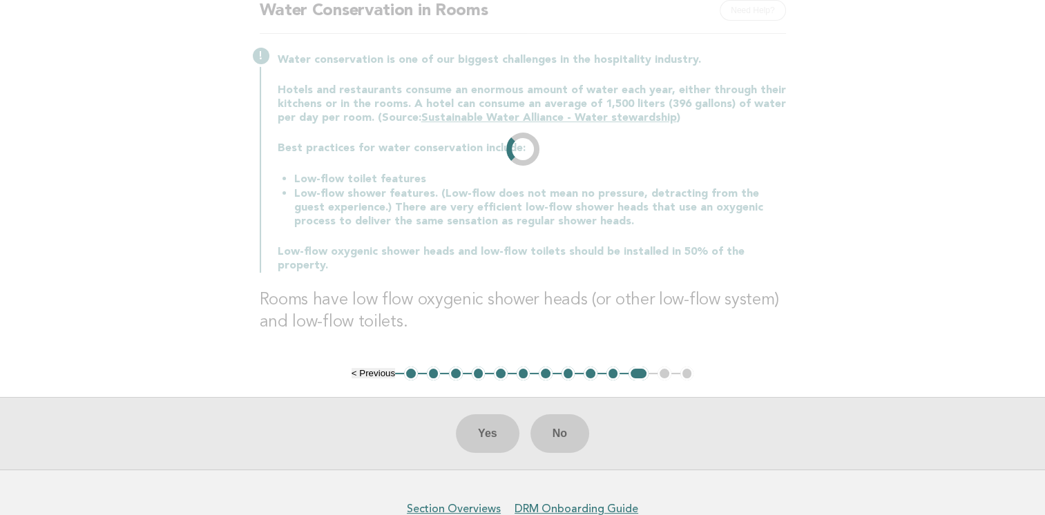
scroll to position [0, 0]
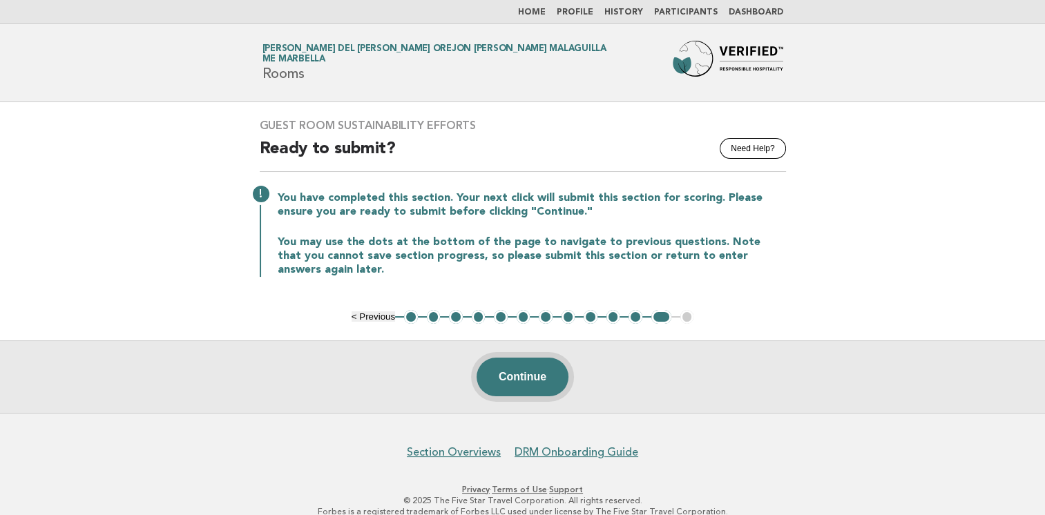
click at [529, 360] on button "Continue" at bounding box center [523, 377] width 92 height 39
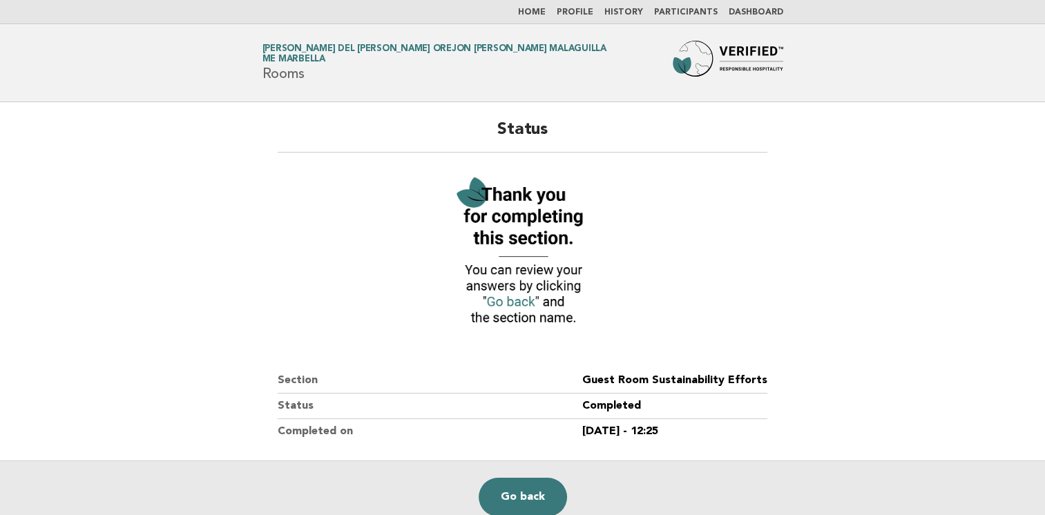
scroll to position [69, 0]
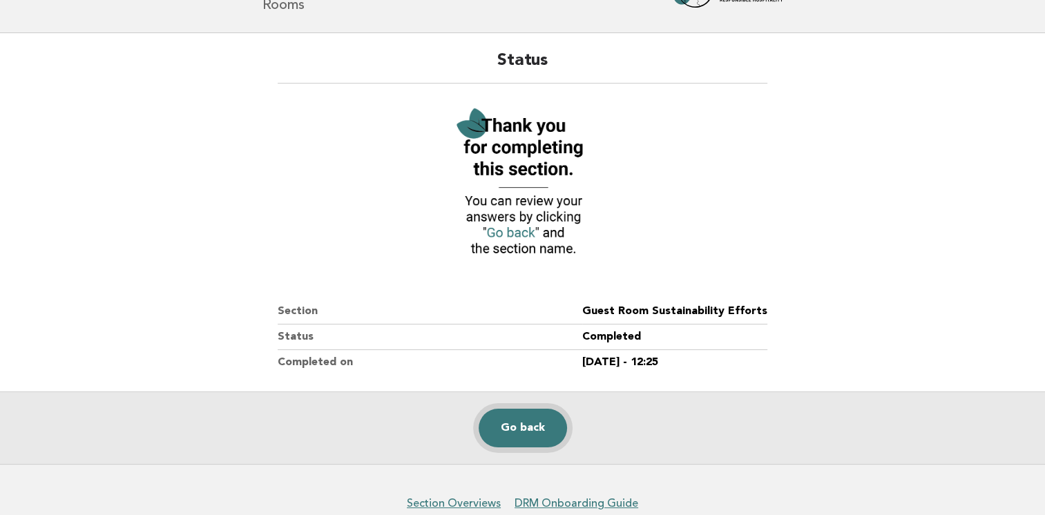
click at [511, 430] on link "Go back" at bounding box center [523, 428] width 88 height 39
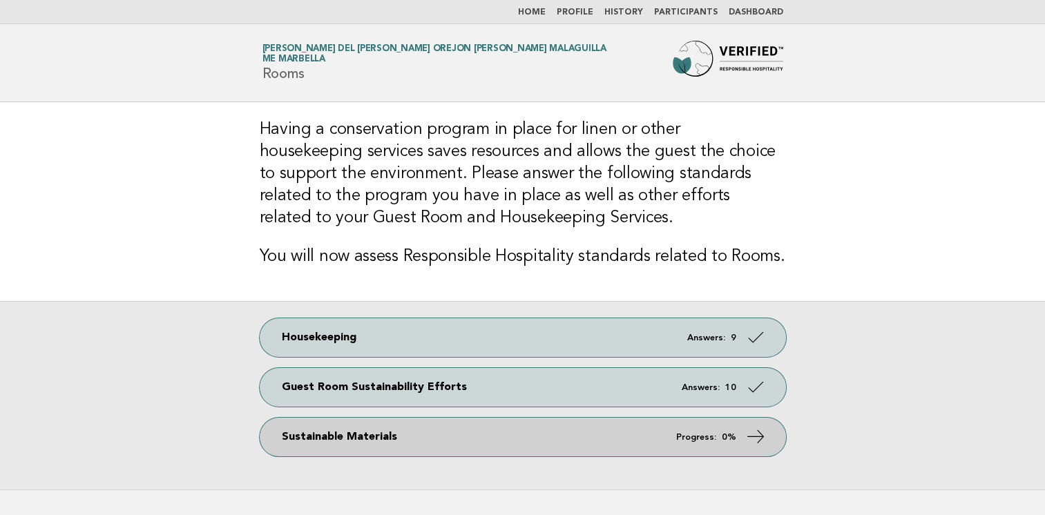
click at [732, 438] on strong "0%" at bounding box center [729, 437] width 15 height 9
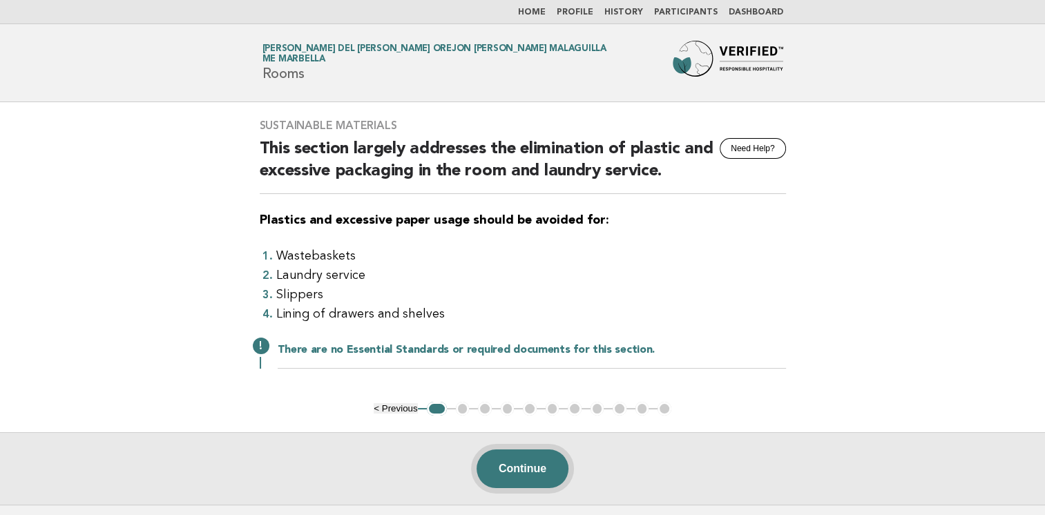
click at [539, 457] on button "Continue" at bounding box center [523, 469] width 92 height 39
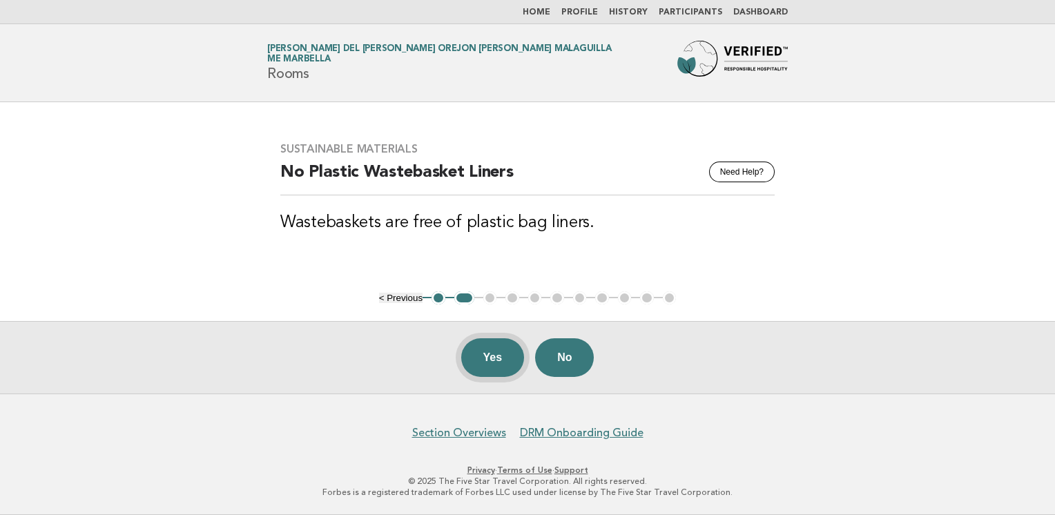
click at [496, 363] on button "Yes" at bounding box center [493, 357] width 64 height 39
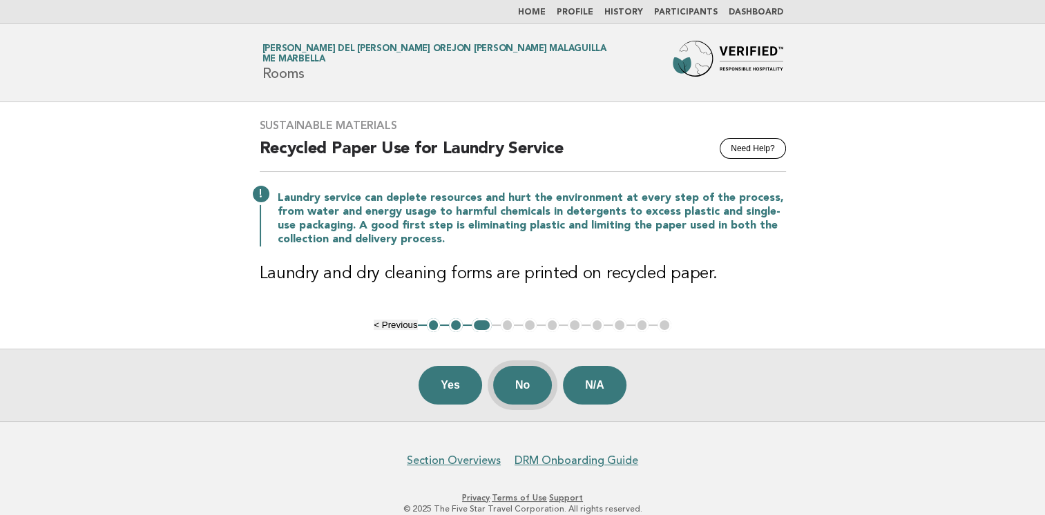
click at [528, 393] on button "No" at bounding box center [522, 385] width 59 height 39
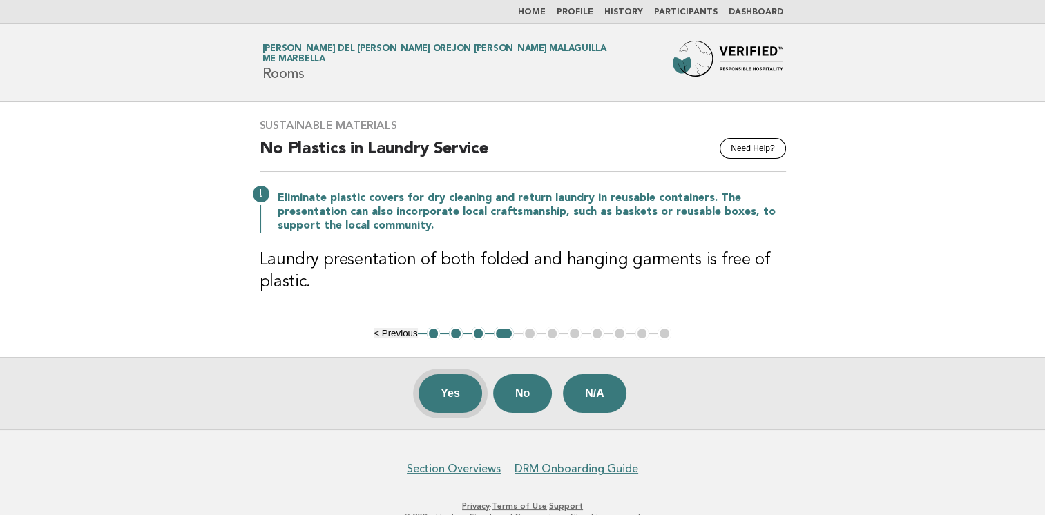
click at [448, 390] on button "Yes" at bounding box center [451, 393] width 64 height 39
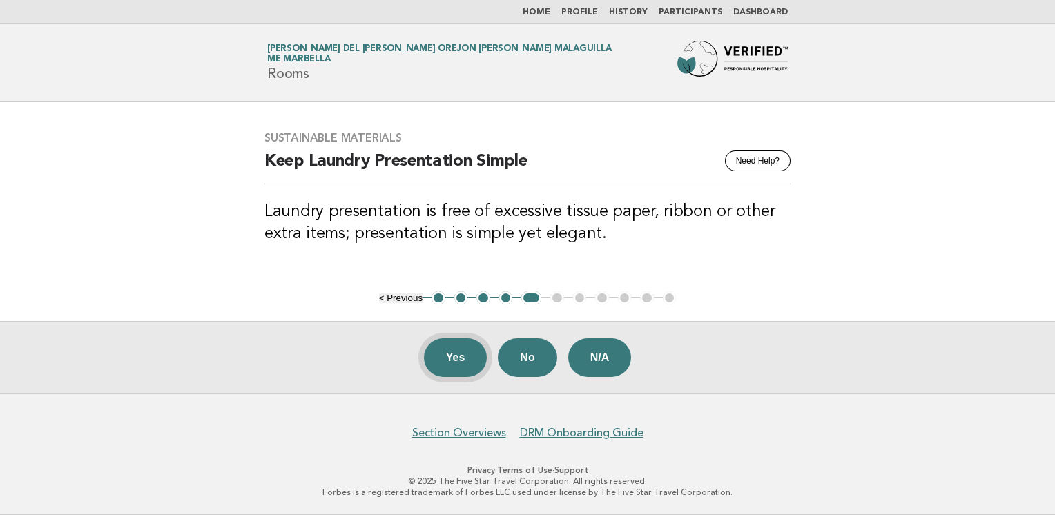
click at [453, 355] on button "Yes" at bounding box center [456, 357] width 64 height 39
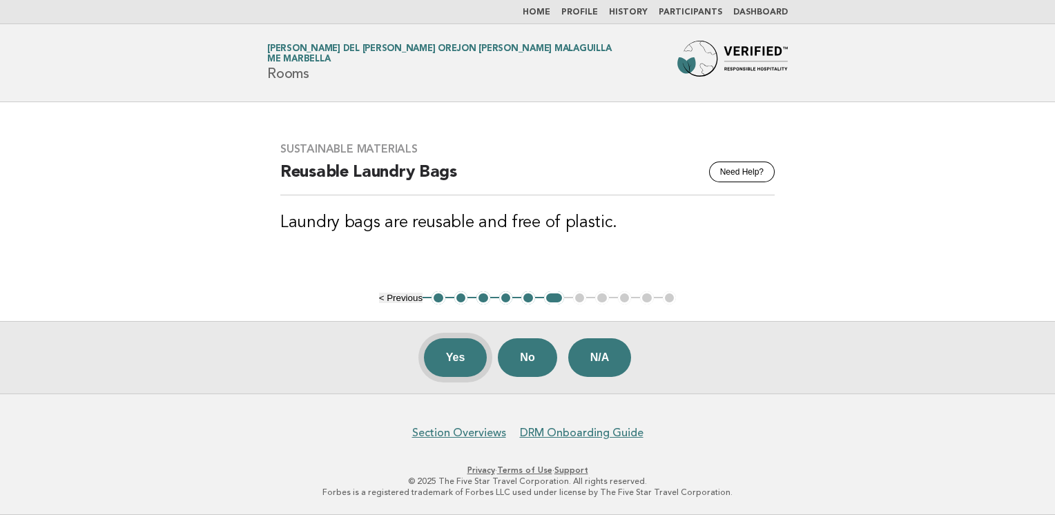
click at [449, 354] on button "Yes" at bounding box center [456, 357] width 64 height 39
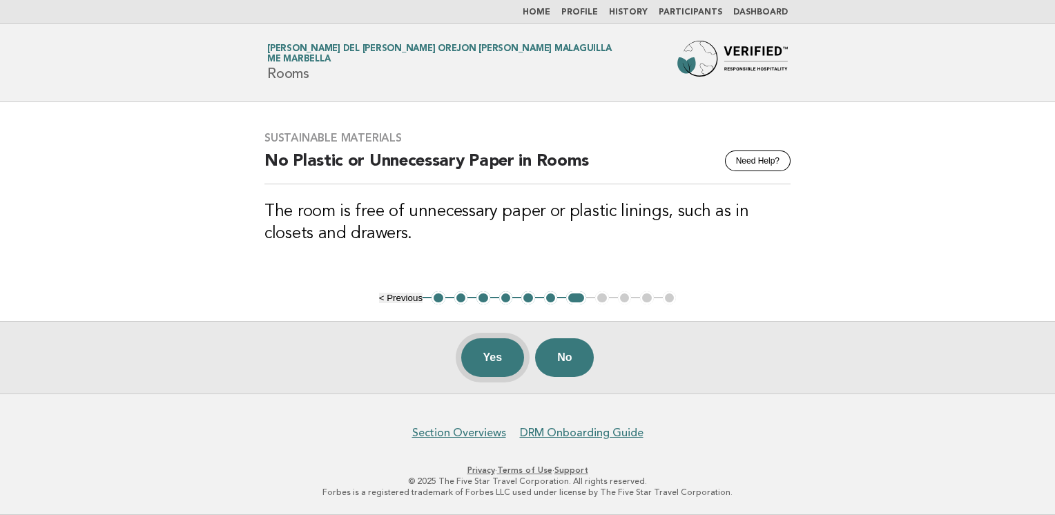
click at [488, 358] on button "Yes" at bounding box center [493, 357] width 64 height 39
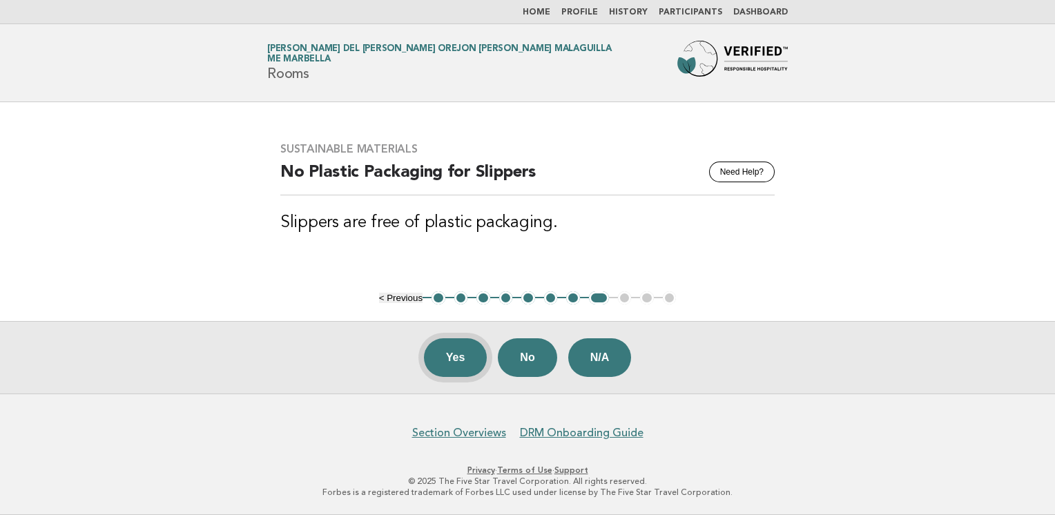
click at [446, 365] on button "Yes" at bounding box center [456, 357] width 64 height 39
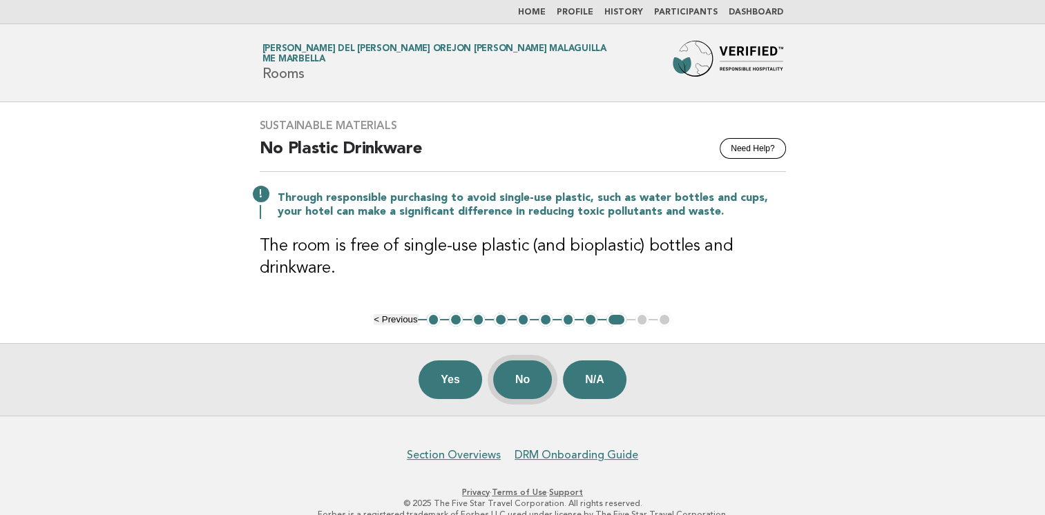
click at [530, 384] on button "No" at bounding box center [522, 380] width 59 height 39
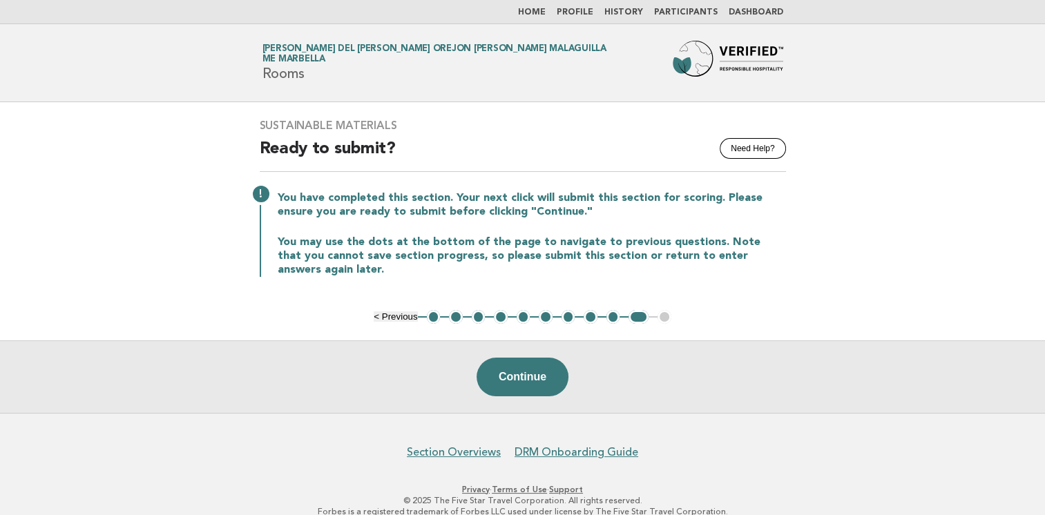
click at [530, 384] on button "Continue" at bounding box center [523, 377] width 92 height 39
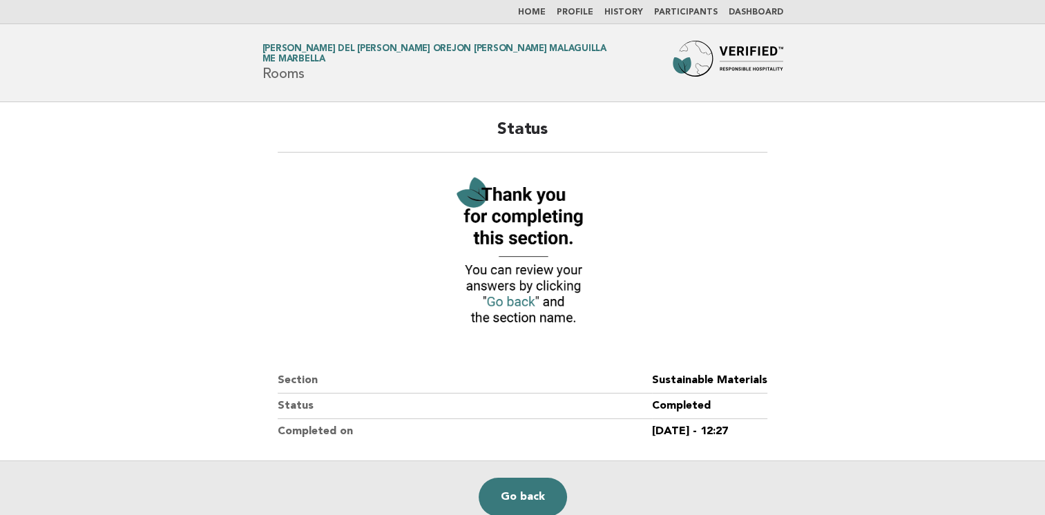
scroll to position [69, 0]
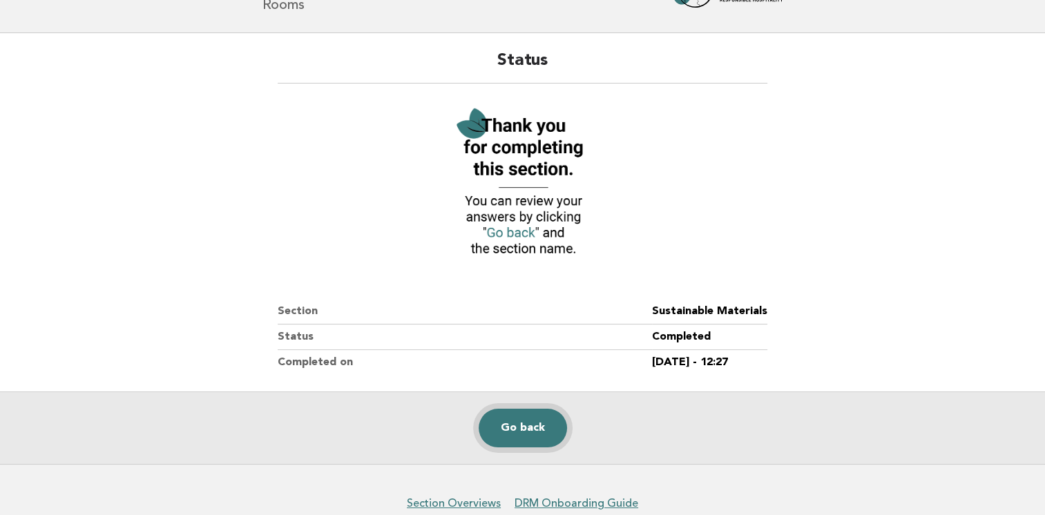
click at [536, 430] on link "Go back" at bounding box center [523, 428] width 88 height 39
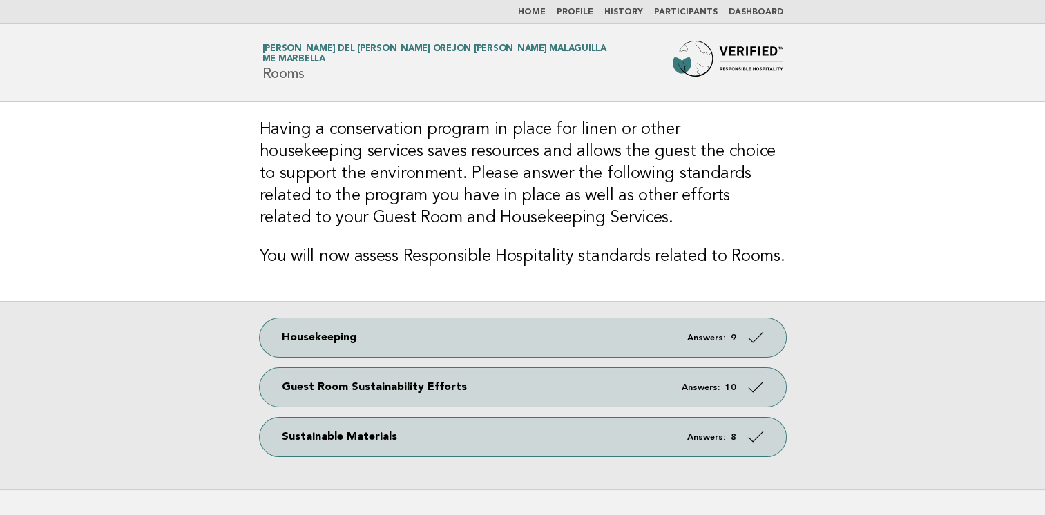
click at [768, 15] on link "Dashboard" at bounding box center [756, 12] width 55 height 8
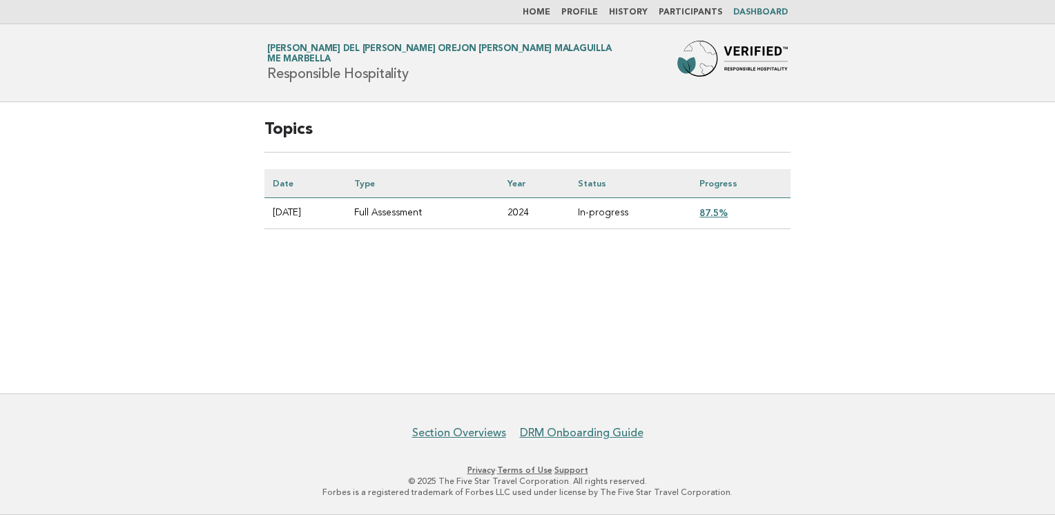
click at [713, 211] on link "87.5%" at bounding box center [714, 212] width 28 height 11
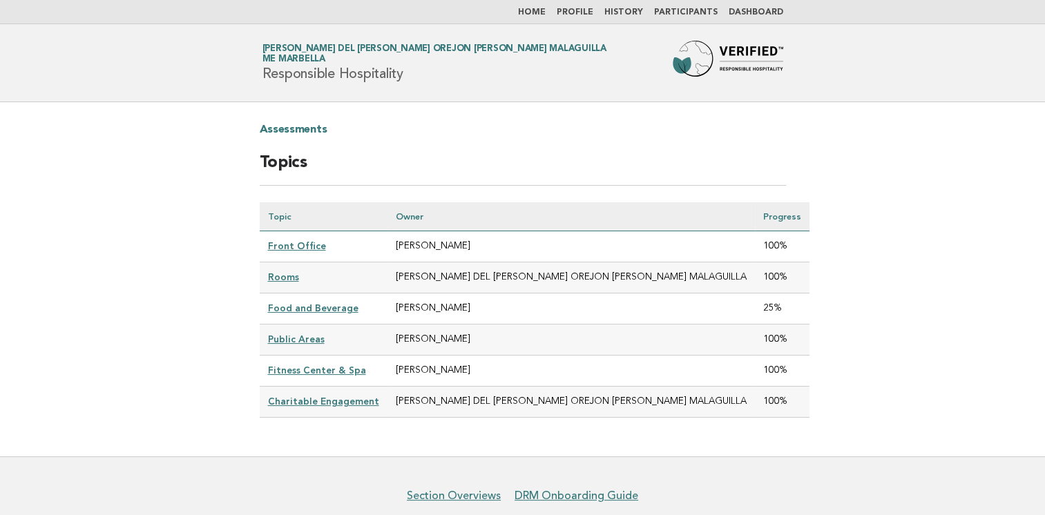
scroll to position [55, 0]
